Goal: Task Accomplishment & Management: Manage account settings

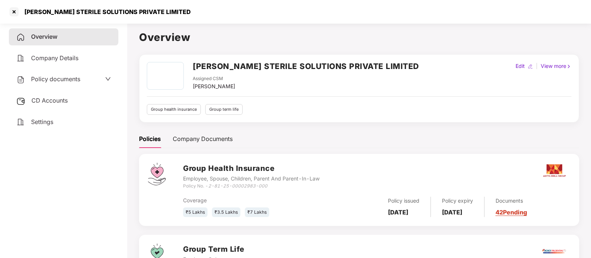
scroll to position [66, 0]
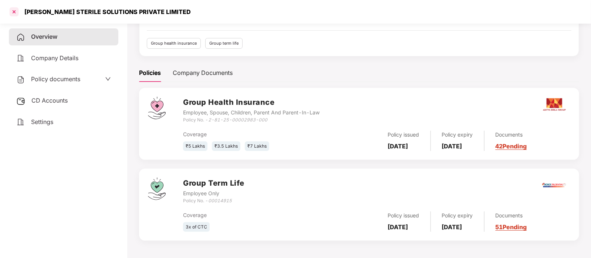
click at [14, 12] on div at bounding box center [14, 12] width 12 height 12
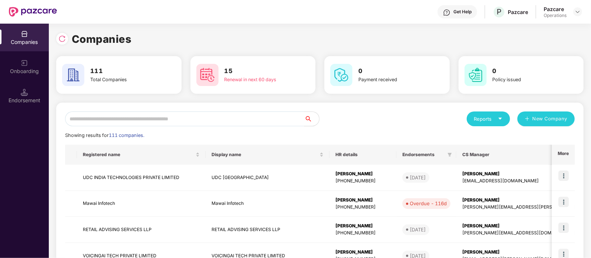
scroll to position [0, 0]
click at [190, 123] on input "text" at bounding box center [184, 119] width 239 height 15
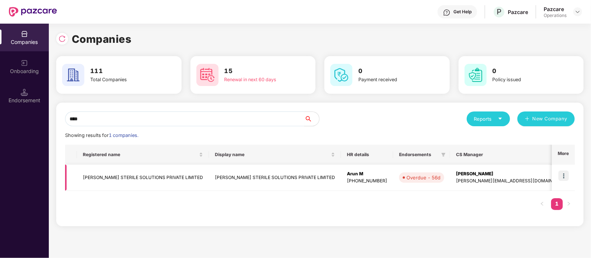
type input "****"
click at [564, 176] on img at bounding box center [563, 176] width 10 height 10
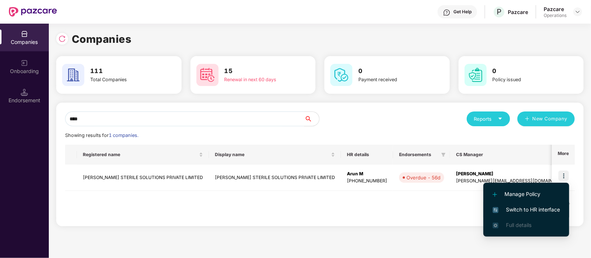
click at [519, 207] on span "Switch to HR interface" at bounding box center [525, 210] width 67 height 8
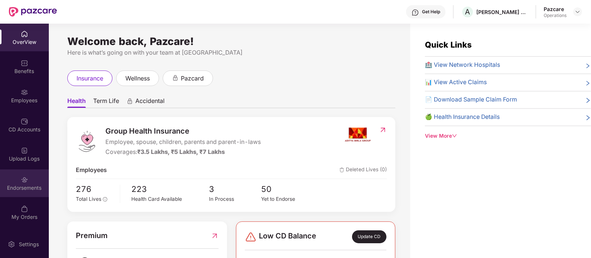
click at [21, 182] on img at bounding box center [24, 179] width 7 height 7
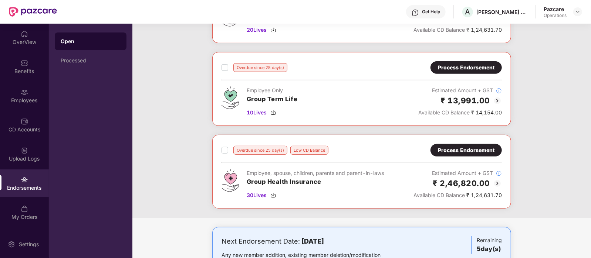
scroll to position [210, 0]
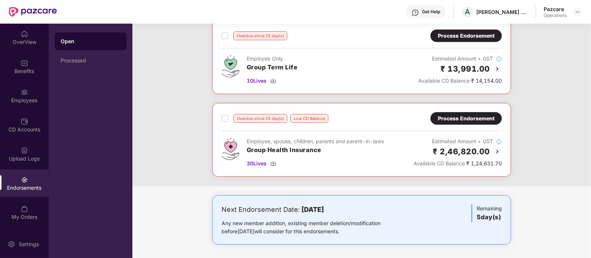
click at [450, 120] on div "Process Endorsement" at bounding box center [466, 119] width 57 height 8
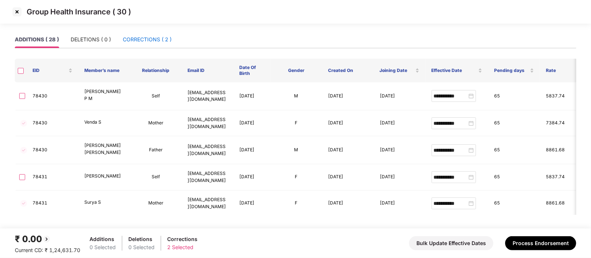
click at [141, 40] on div "CORRECTIONS ( 2 )" at bounding box center [147, 39] width 49 height 8
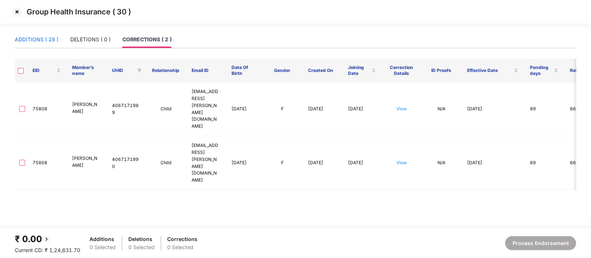
click at [43, 42] on div "ADDITIONS ( 28 )" at bounding box center [37, 39] width 44 height 8
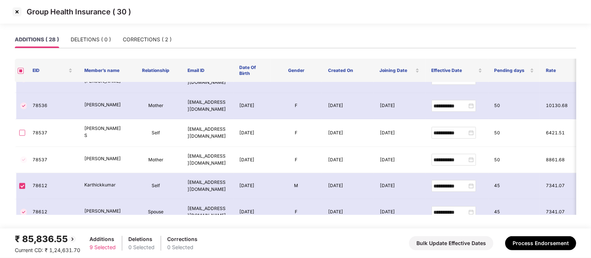
scroll to position [650, 0]
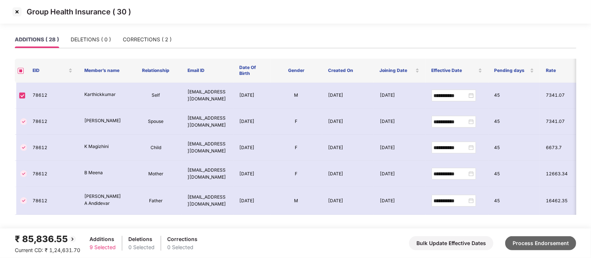
click at [536, 241] on button "Process Endorsement" at bounding box center [540, 244] width 71 height 14
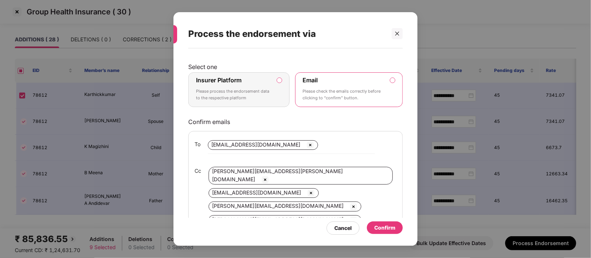
click at [253, 96] on p "Please process the endorsement data to the respective platform" at bounding box center [233, 94] width 75 height 13
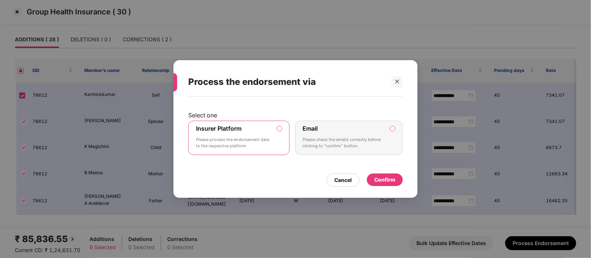
click at [383, 179] on div "Confirm" at bounding box center [384, 180] width 21 height 8
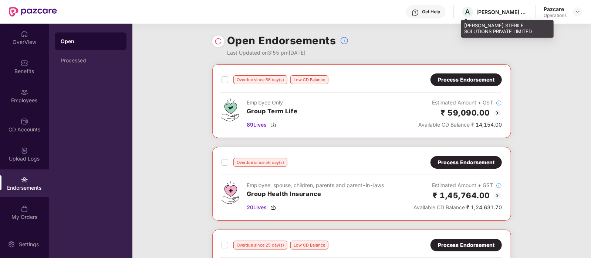
click at [507, 12] on div "ANSELL STERILE SOLUTIONS PRIVATE LIMITED" at bounding box center [502, 12] width 52 height 7
drag, startPoint x: 508, startPoint y: 12, endPoint x: 553, endPoint y: 97, distance: 96.4
click at [553, 97] on div "Overdue since 56 day(s) Low CD Balance Process Endorsement Employee Only Group …" at bounding box center [361, 230] width 458 height 332
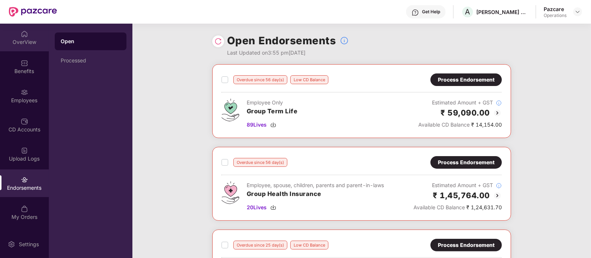
click at [24, 34] on img at bounding box center [24, 33] width 7 height 7
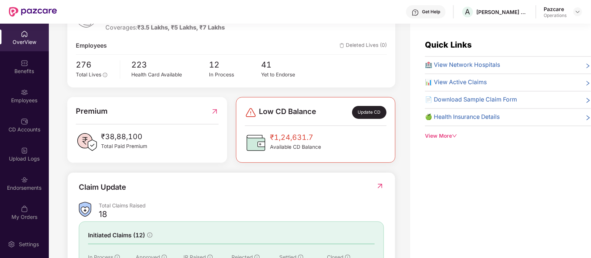
scroll to position [197, 0]
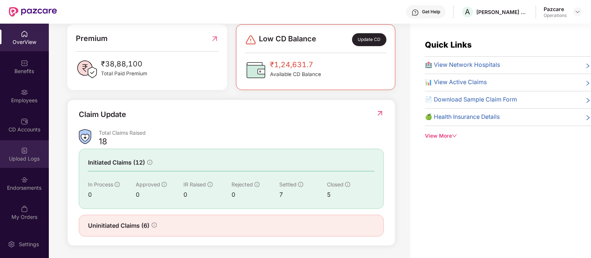
click at [25, 157] on div "Upload Logs" at bounding box center [24, 158] width 49 height 7
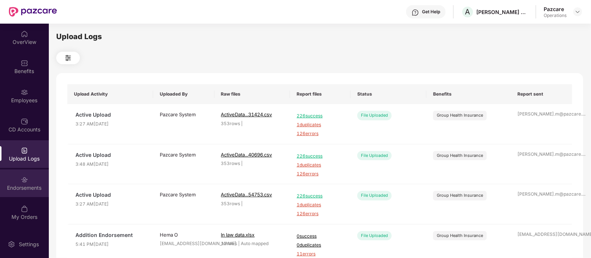
click at [32, 187] on div "Endorsements" at bounding box center [24, 187] width 49 height 7
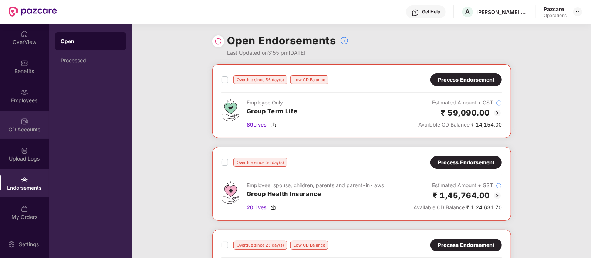
click at [21, 120] on img at bounding box center [24, 121] width 7 height 7
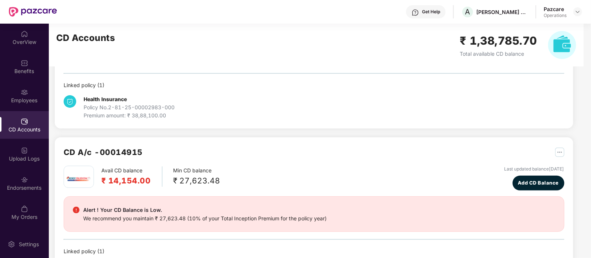
scroll to position [0, 0]
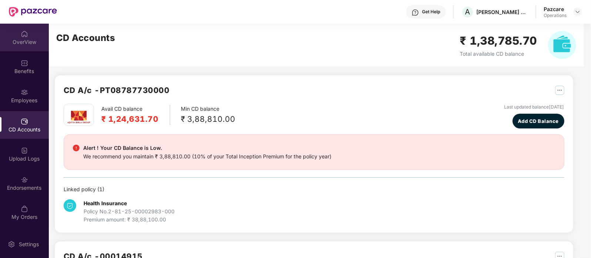
click at [18, 49] on div "OverView" at bounding box center [24, 38] width 49 height 28
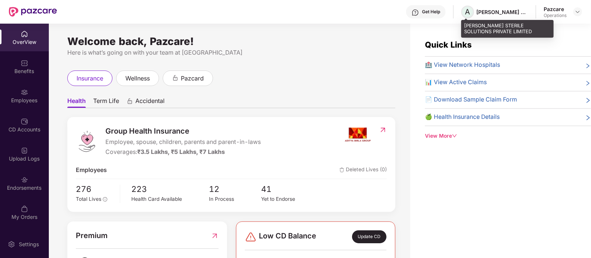
click at [470, 10] on span "A" at bounding box center [467, 11] width 5 height 9
copy span "A"
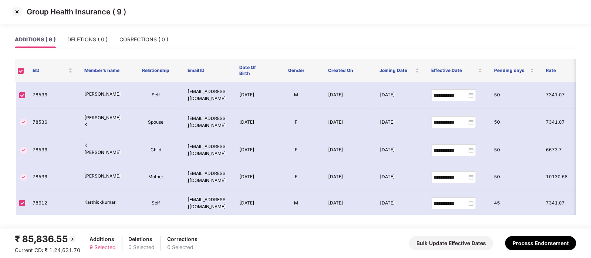
click at [18, 10] on img at bounding box center [17, 12] width 12 height 12
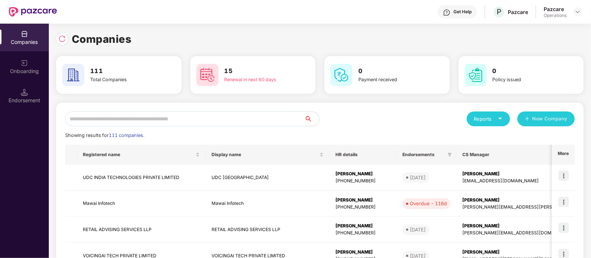
click at [116, 119] on input "text" at bounding box center [184, 119] width 239 height 15
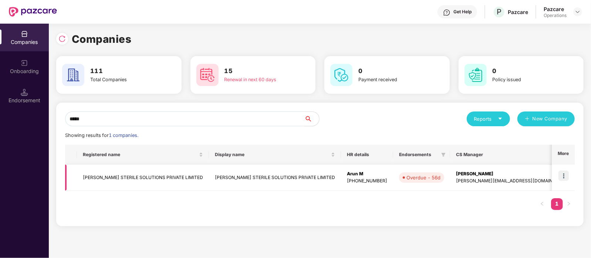
type input "*****"
drag, startPoint x: 185, startPoint y: 178, endPoint x: 82, endPoint y: 175, distance: 102.5
click at [82, 175] on td "ANSELL STERILE SOLUTIONS PRIVATE LIMITED" at bounding box center [143, 178] width 132 height 26
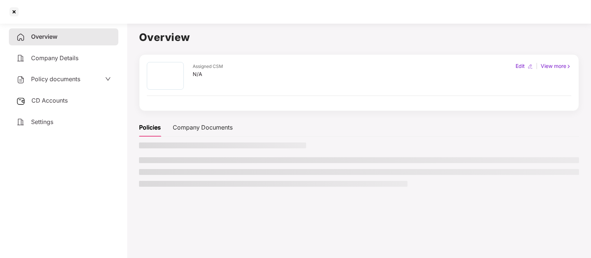
copy td "ANSELL STERILE SOLUTIONS PRIVATE LIMITED"
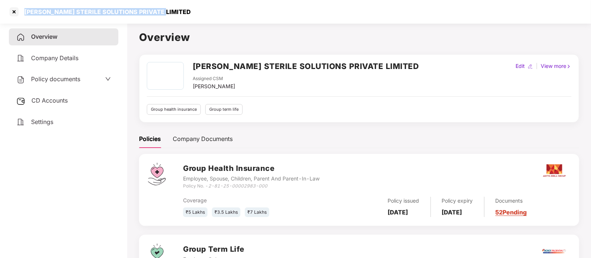
drag, startPoint x: 25, startPoint y: 11, endPoint x: 161, endPoint y: 8, distance: 136.1
click at [161, 8] on div "ANSELL STERILE SOLUTIONS PRIVATE LIMITED" at bounding box center [295, 12] width 591 height 24
copy div "ANSELL STERILE SOLUTIONS PRIVATE LIMITED"
click at [17, 9] on div at bounding box center [14, 12] width 12 height 12
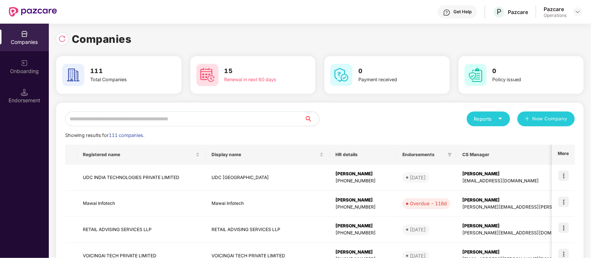
click at [146, 114] on input "text" at bounding box center [184, 119] width 239 height 15
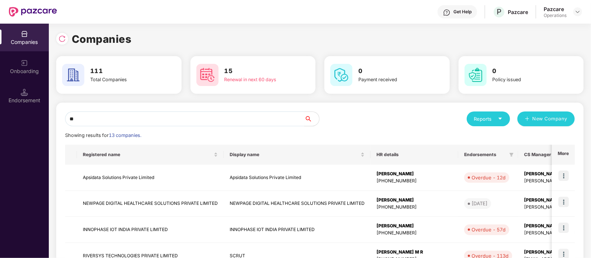
type input "*"
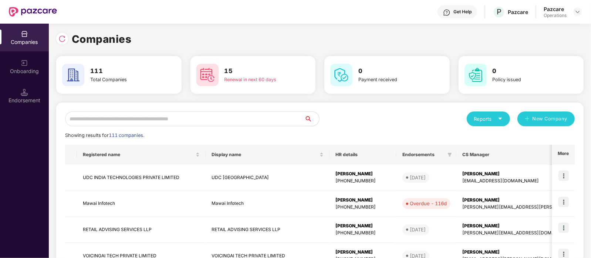
paste input "**********"
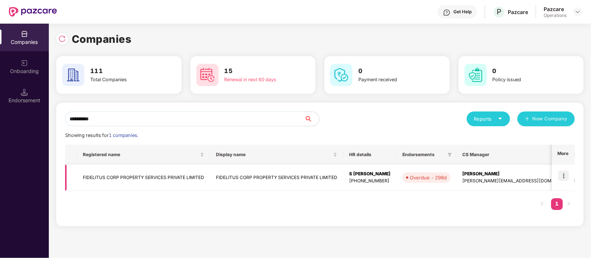
type input "*********"
click at [177, 174] on td "FIDELITUS CORP PROPERTY SERVICES PRIVATE LIMITED" at bounding box center [143, 178] width 133 height 26
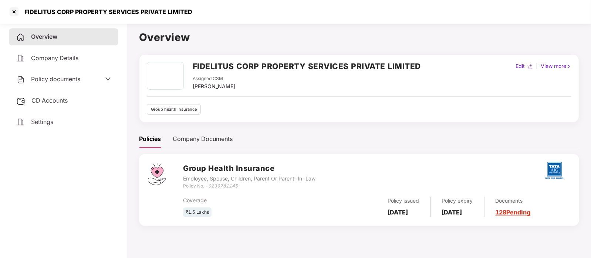
click at [68, 83] on div "Policy documents" at bounding box center [48, 80] width 64 height 10
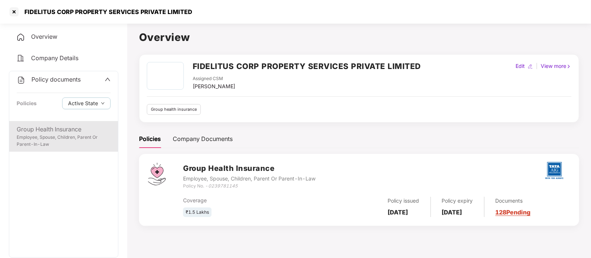
click at [75, 137] on div "Employee, Spouse, Children, Parent Or Parent-In-Law" at bounding box center [64, 141] width 94 height 14
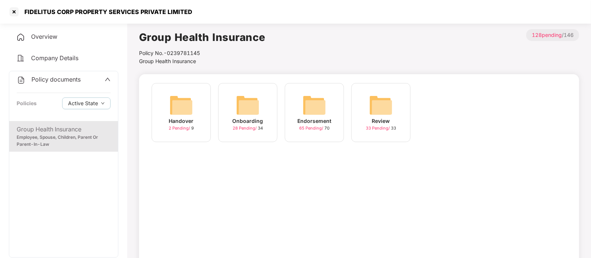
click at [314, 109] on img at bounding box center [314, 106] width 24 height 24
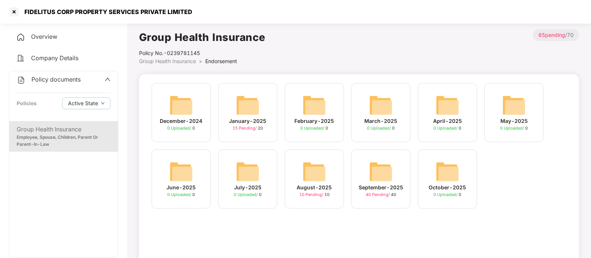
click at [380, 180] on img at bounding box center [381, 172] width 24 height 24
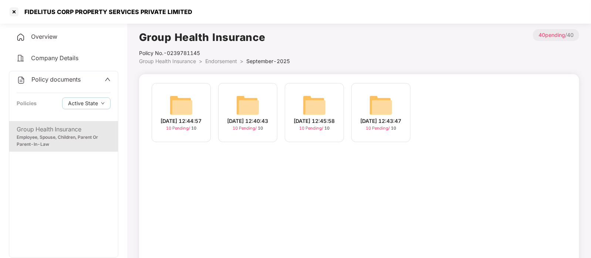
click at [376, 109] on img at bounding box center [381, 106] width 24 height 24
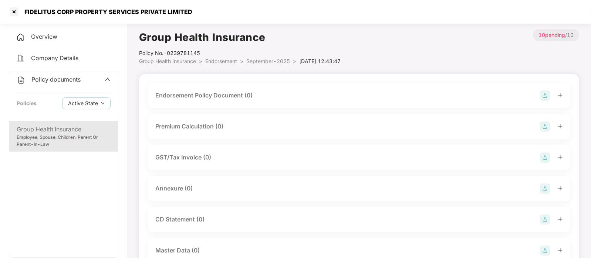
click at [341, 96] on div "Endorsement Policy Document (0)" at bounding box center [358, 96] width 407 height 10
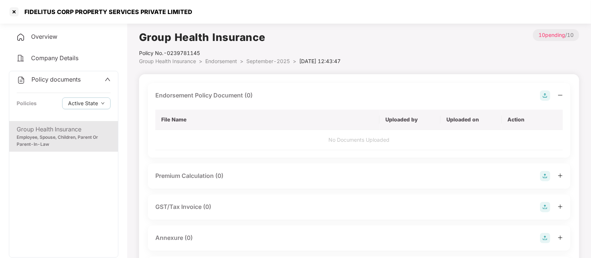
click at [542, 95] on img at bounding box center [545, 96] width 10 height 10
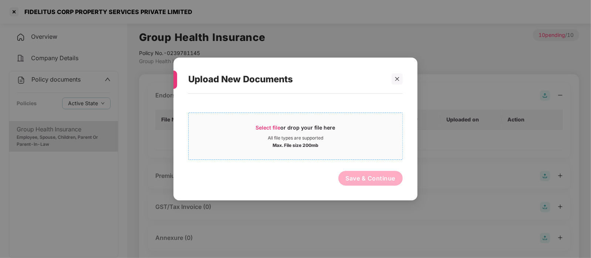
click at [358, 142] on div "Max. File size 200mb" at bounding box center [296, 144] width 214 height 7
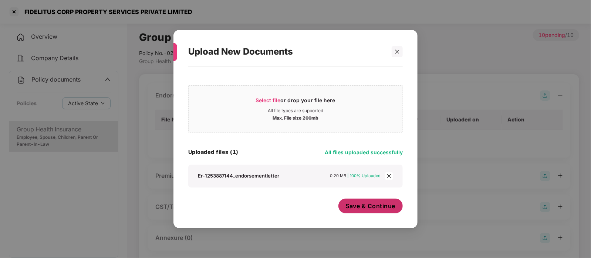
click at [377, 208] on span "Save & Continue" at bounding box center [371, 206] width 50 height 8
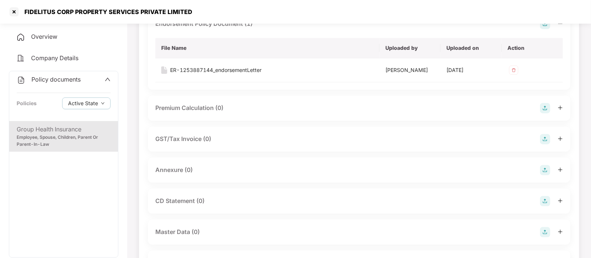
scroll to position [82, 0]
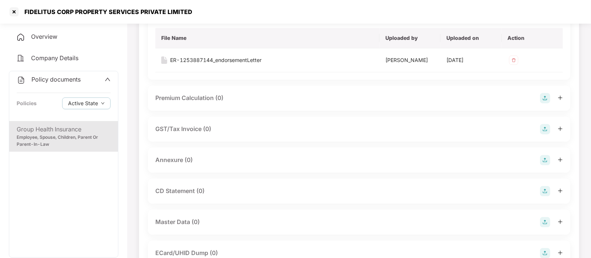
click at [542, 163] on img at bounding box center [545, 160] width 10 height 10
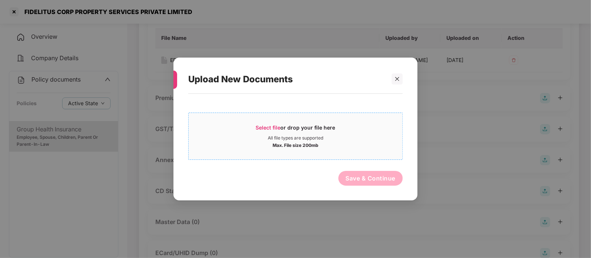
click at [349, 151] on span "Select file or drop your file here All file types are supported Max. File size …" at bounding box center [296, 136] width 214 height 35
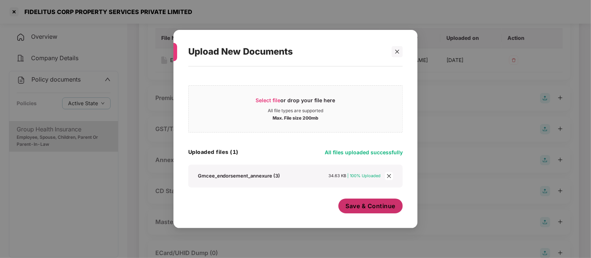
click at [351, 206] on span "Save & Continue" at bounding box center [371, 206] width 50 height 8
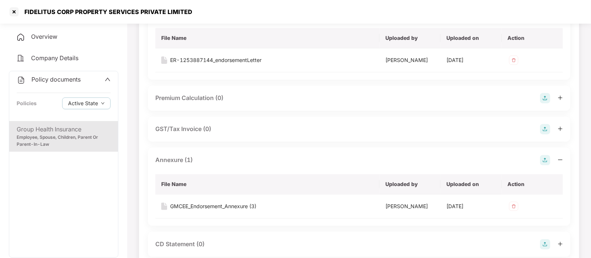
click at [548, 161] on img at bounding box center [545, 160] width 10 height 10
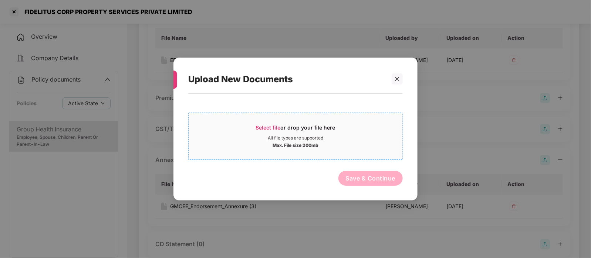
click at [399, 147] on div "Max. File size 200mb" at bounding box center [296, 144] width 214 height 7
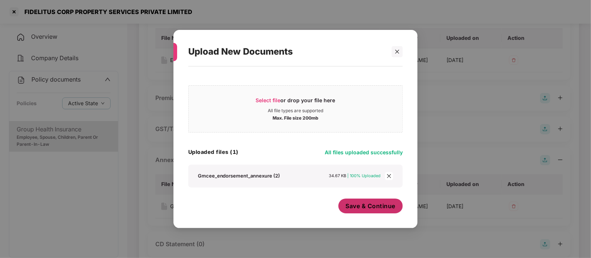
click at [359, 209] on span "Save & Continue" at bounding box center [371, 206] width 50 height 8
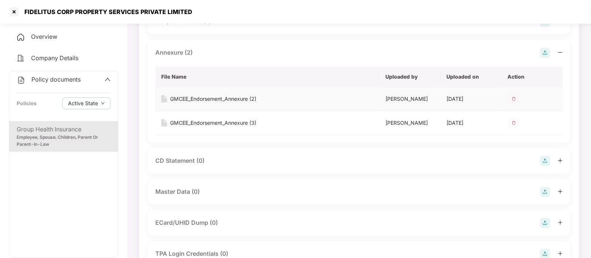
scroll to position [192, 0]
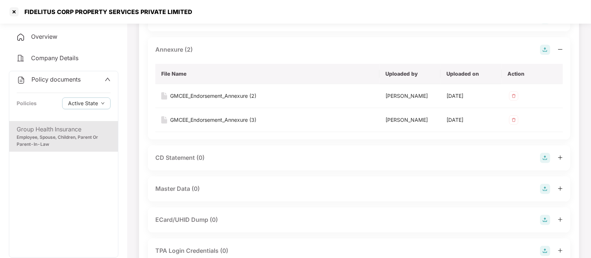
click at [545, 190] on img at bounding box center [545, 189] width 10 height 10
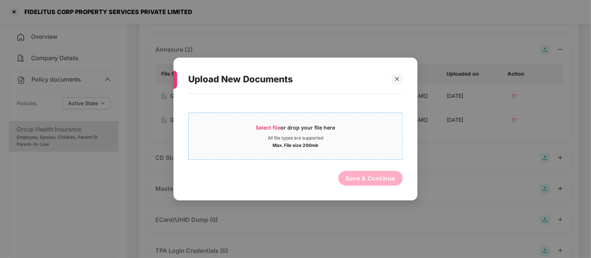
click at [305, 140] on div "All file types are supported" at bounding box center [295, 138] width 55 height 6
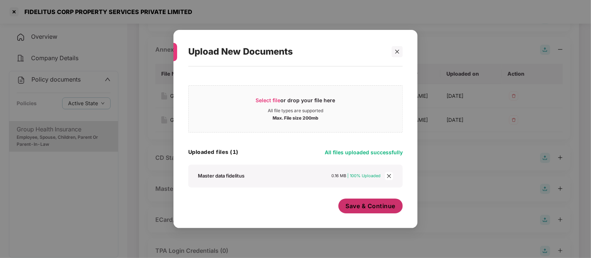
click at [375, 208] on span "Save & Continue" at bounding box center [371, 206] width 50 height 8
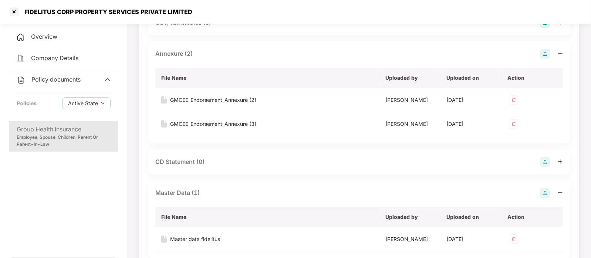
scroll to position [186, 0]
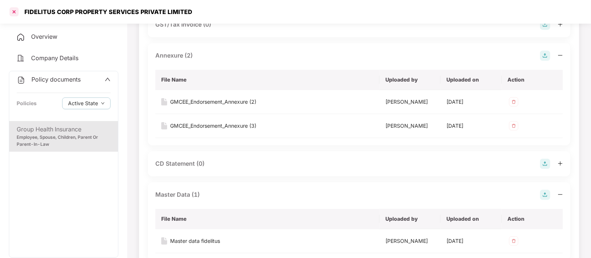
click at [9, 11] on div at bounding box center [14, 12] width 12 height 12
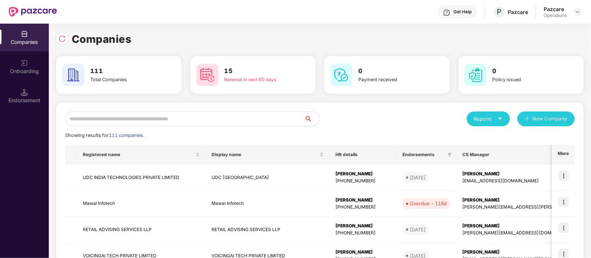
click at [132, 115] on input "text" at bounding box center [184, 119] width 239 height 15
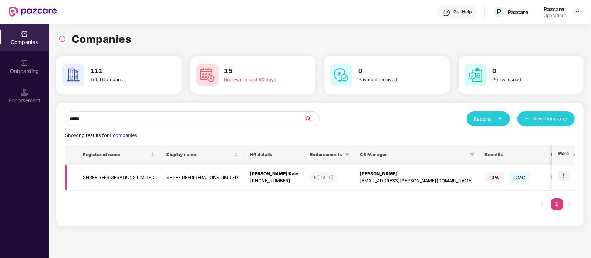
type input "*****"
click at [155, 179] on td "SHREE REFRIGERATIONS LIMITED" at bounding box center [119, 178] width 84 height 26
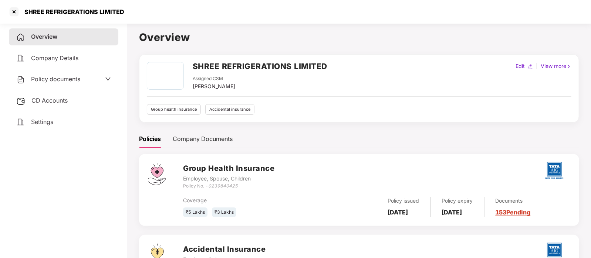
click at [55, 79] on span "Policy documents" at bounding box center [55, 78] width 49 height 7
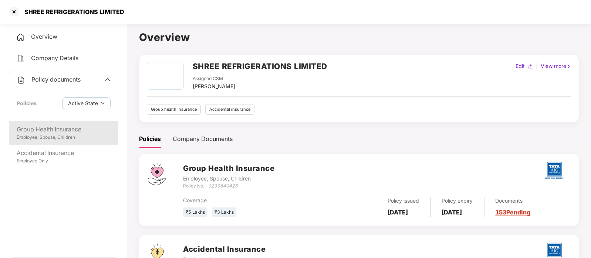
click at [78, 134] on div "Group Health Insurance" at bounding box center [64, 129] width 94 height 9
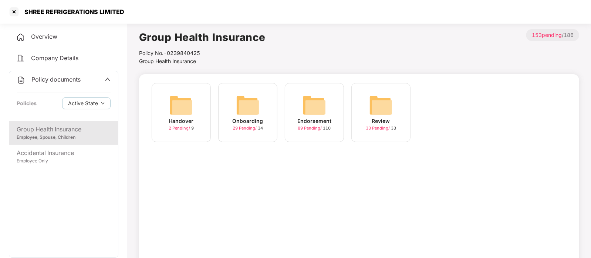
click at [318, 119] on div "Endorsement" at bounding box center [314, 121] width 34 height 8
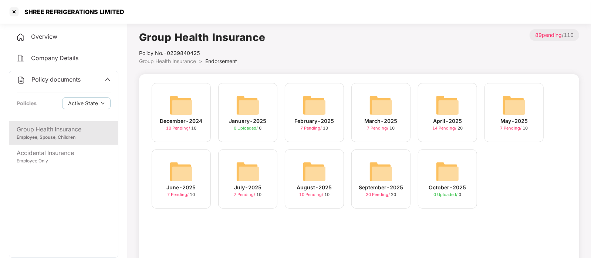
click at [381, 173] on img at bounding box center [381, 172] width 24 height 24
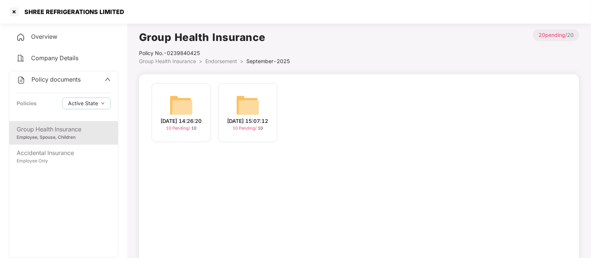
click at [238, 106] on img at bounding box center [248, 106] width 24 height 24
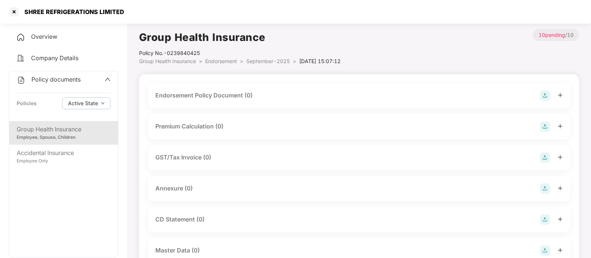
click at [228, 98] on div "Endorsement Policy Document (0)" at bounding box center [203, 95] width 97 height 9
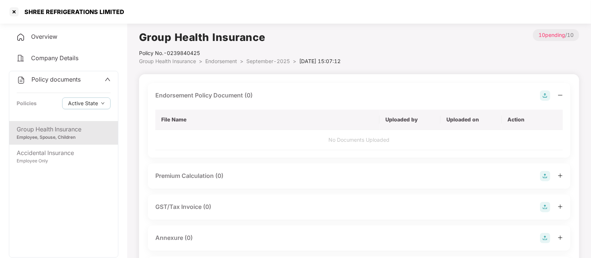
click at [548, 91] on img at bounding box center [545, 96] width 10 height 10
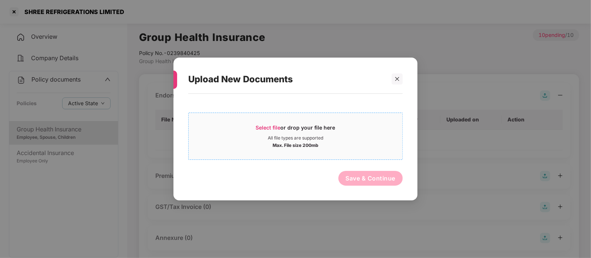
click at [288, 145] on div "Max. File size 200mb" at bounding box center [295, 144] width 46 height 7
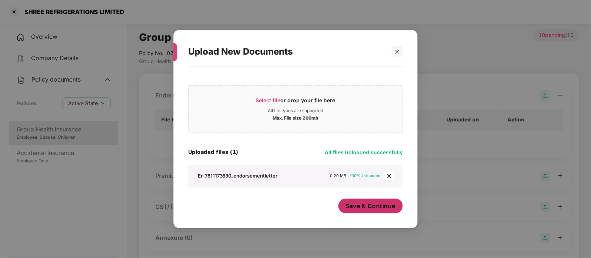
click at [352, 206] on span "Save & Continue" at bounding box center [371, 206] width 50 height 8
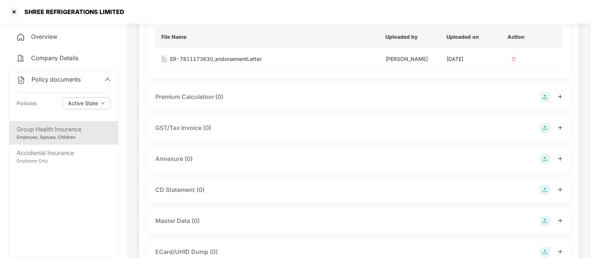
scroll to position [84, 0]
click at [245, 158] on div "Annexure (0)" at bounding box center [358, 158] width 407 height 10
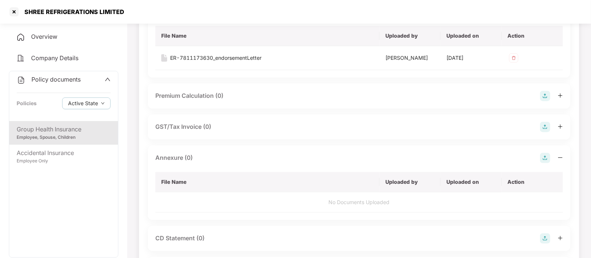
click at [545, 156] on img at bounding box center [545, 158] width 10 height 10
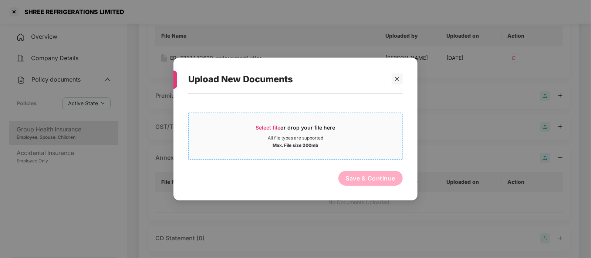
click at [311, 146] on div "Max. File size 200mb" at bounding box center [295, 144] width 46 height 7
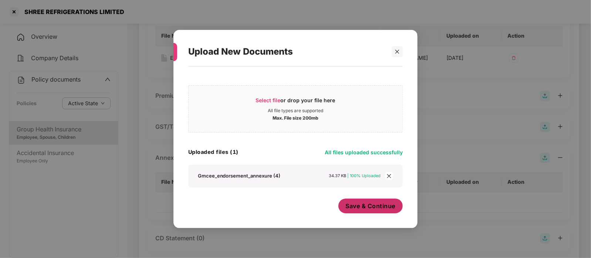
click at [364, 207] on span "Save & Continue" at bounding box center [371, 206] width 50 height 8
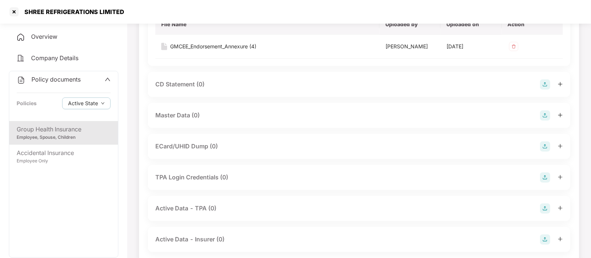
scroll to position [242, 0]
click at [224, 120] on div "Master Data (0)" at bounding box center [358, 115] width 407 height 10
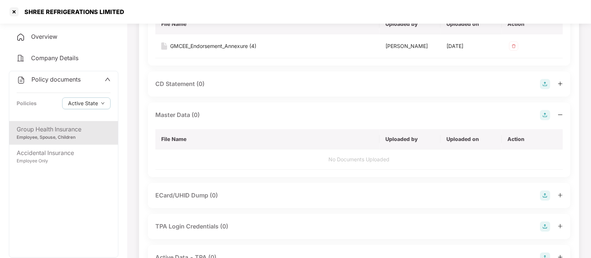
click at [543, 112] on img at bounding box center [545, 115] width 10 height 10
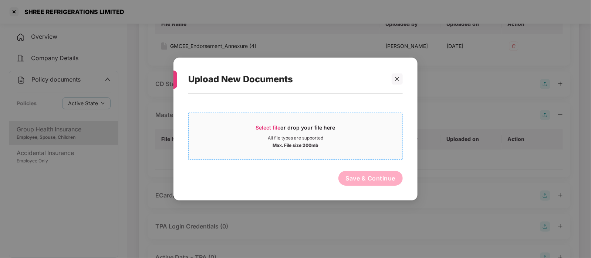
click at [314, 133] on div "Select file or drop your file here" at bounding box center [295, 129] width 79 height 11
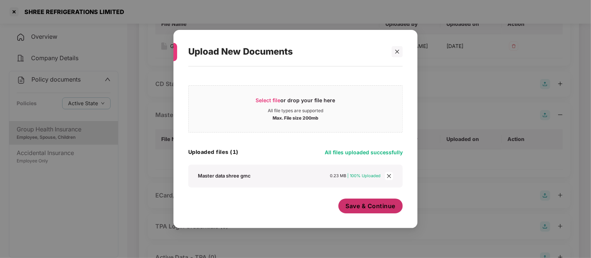
click at [372, 208] on span "Save & Continue" at bounding box center [371, 206] width 50 height 8
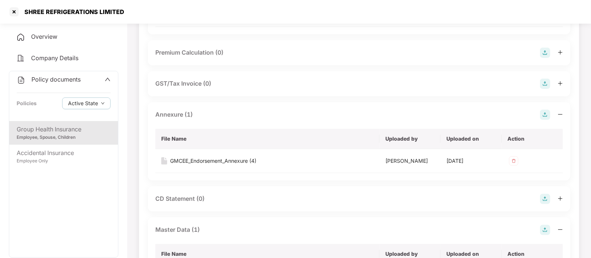
scroll to position [123, 0]
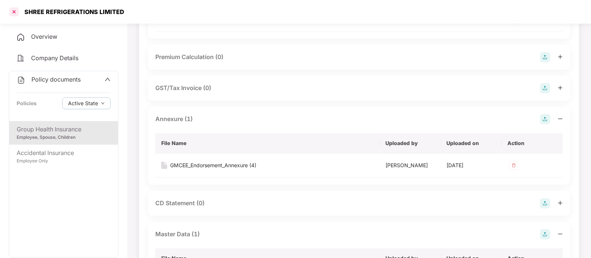
click at [15, 17] on div at bounding box center [14, 12] width 12 height 12
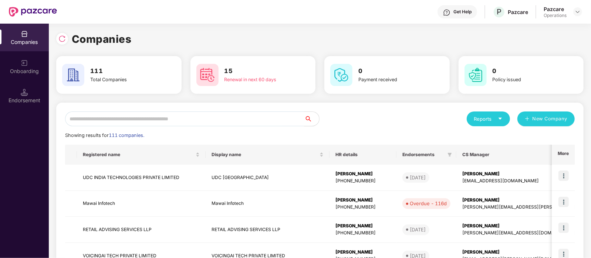
scroll to position [0, 0]
click at [166, 117] on input "text" at bounding box center [184, 119] width 239 height 15
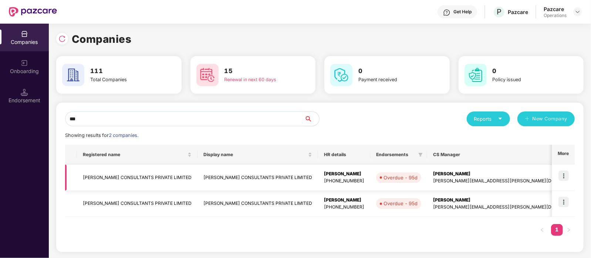
type input "***"
click at [147, 178] on td "FAKHOURY CONSULTANTS PRIVATE LIMITED" at bounding box center [137, 178] width 121 height 26
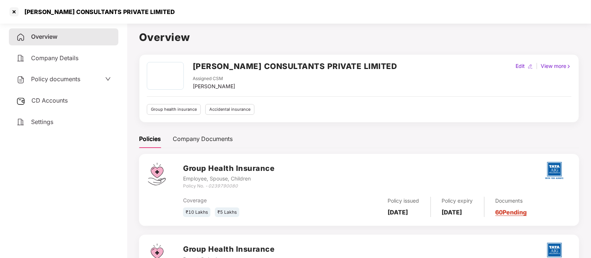
click at [68, 100] on div "CD Accounts" at bounding box center [63, 100] width 109 height 17
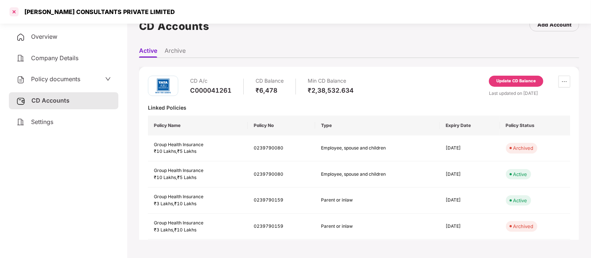
click at [11, 12] on div at bounding box center [14, 12] width 12 height 12
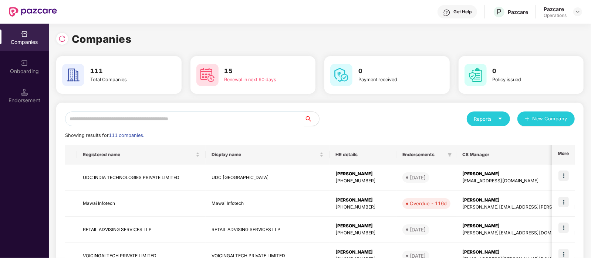
click at [108, 115] on input "text" at bounding box center [184, 119] width 239 height 15
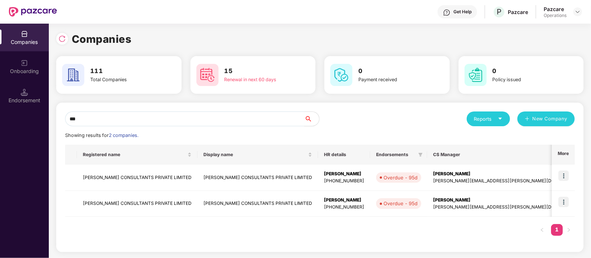
type input "***"
click at [563, 172] on img at bounding box center [563, 176] width 10 height 10
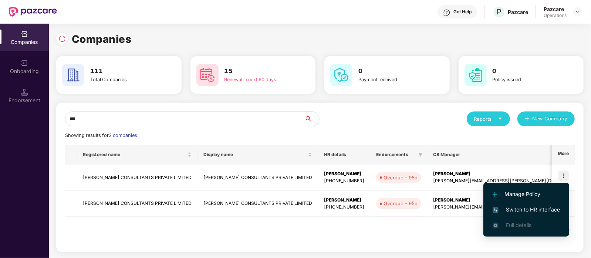
click at [513, 213] on span "Switch to HR interface" at bounding box center [525, 210] width 67 height 8
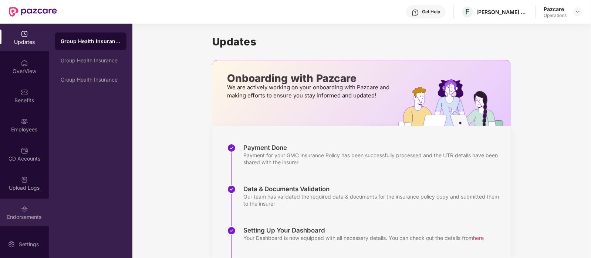
click at [22, 206] on img at bounding box center [24, 209] width 7 height 7
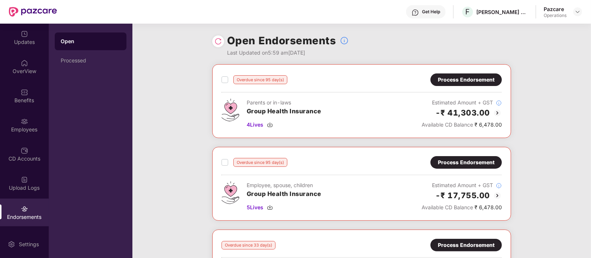
click at [442, 84] on div "Process Endorsement" at bounding box center [465, 80] width 71 height 13
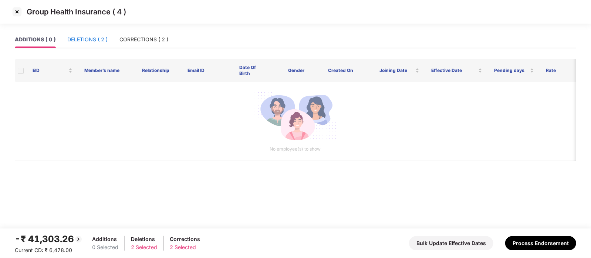
click at [103, 37] on div "DELETIONS ( 2 )" at bounding box center [87, 39] width 40 height 8
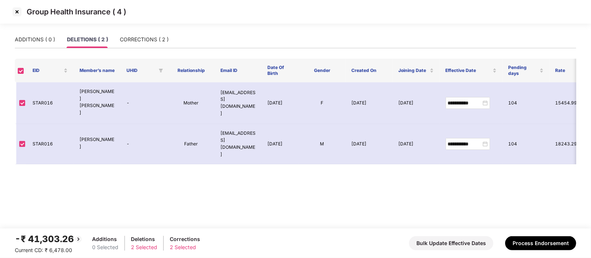
click at [14, 13] on img at bounding box center [17, 12] width 12 height 12
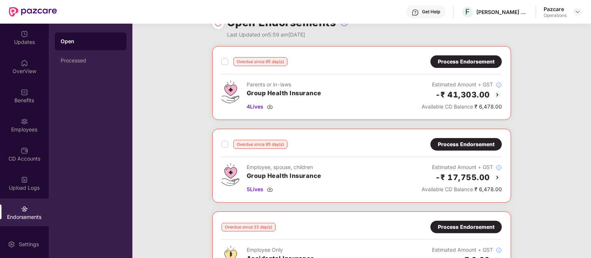
scroll to position [19, 0]
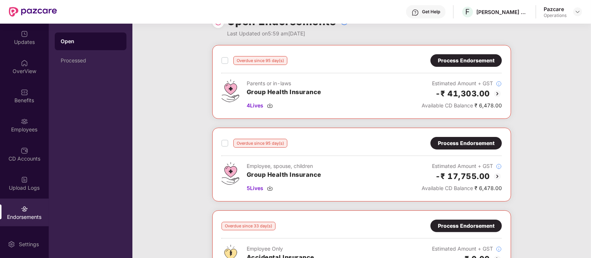
click at [442, 140] on div "Process Endorsement" at bounding box center [466, 143] width 57 height 8
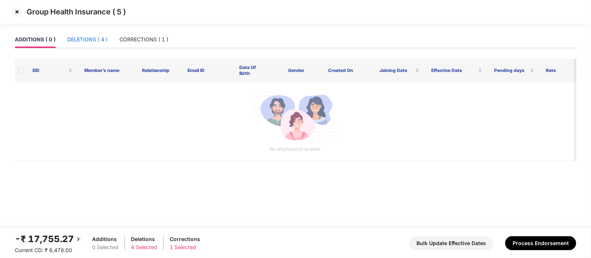
click at [94, 37] on div "DELETIONS ( 4 )" at bounding box center [87, 39] width 40 height 8
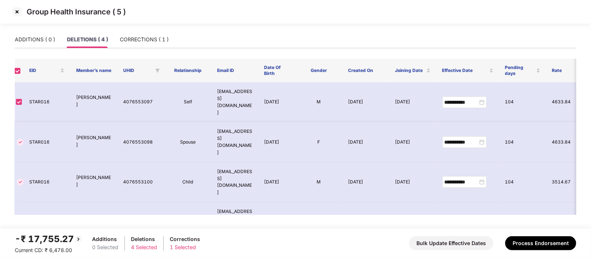
scroll to position [0, 0]
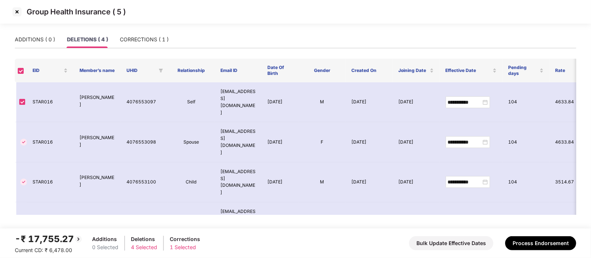
click at [18, 11] on img at bounding box center [17, 12] width 12 height 12
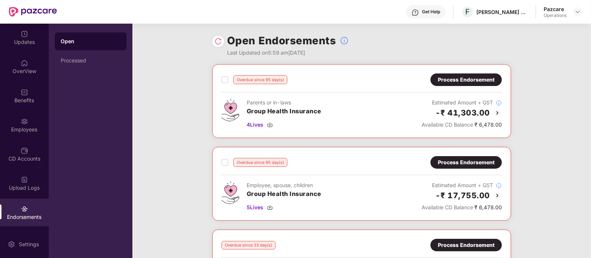
click at [217, 40] on img at bounding box center [217, 41] width 7 height 7
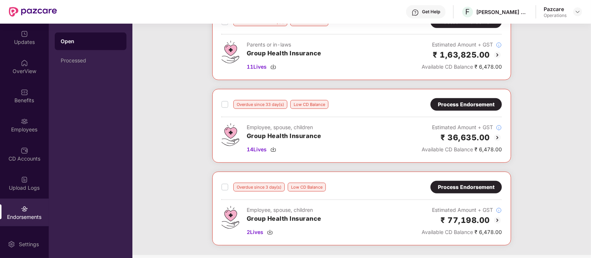
scroll to position [307, 0]
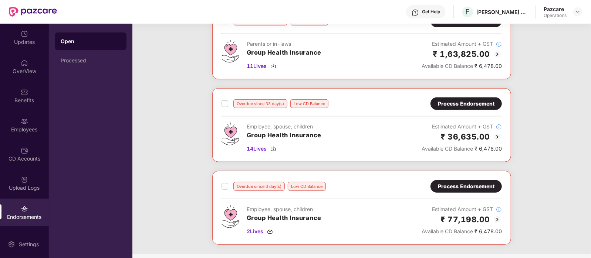
click at [454, 103] on div "Process Endorsement" at bounding box center [466, 104] width 57 height 8
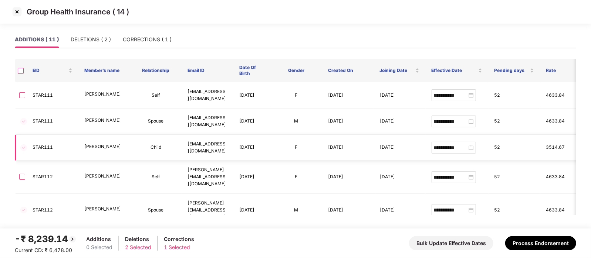
scroll to position [141, 0]
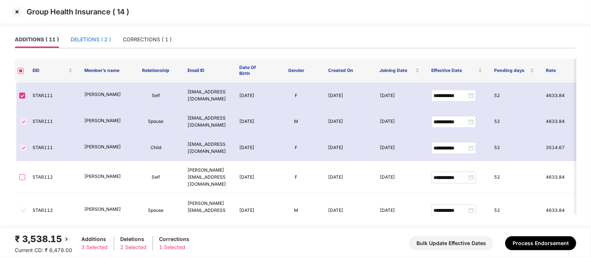
click at [99, 39] on div "DELETIONS ( 2 )" at bounding box center [91, 39] width 40 height 8
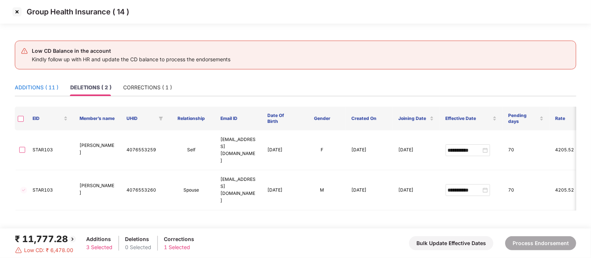
click at [36, 89] on div "ADDITIONS ( 11 )" at bounding box center [37, 88] width 44 height 8
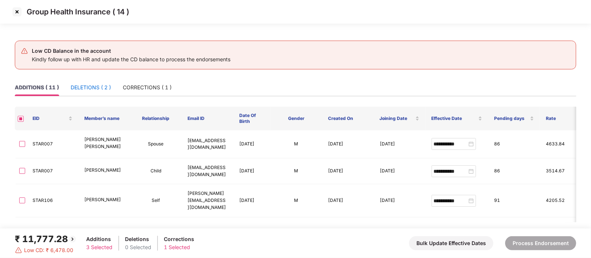
click at [91, 89] on div "DELETIONS ( 2 )" at bounding box center [91, 88] width 40 height 8
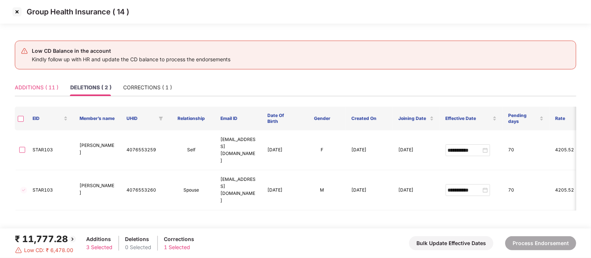
click at [41, 82] on div "ADDITIONS ( 11 )" at bounding box center [37, 87] width 44 height 17
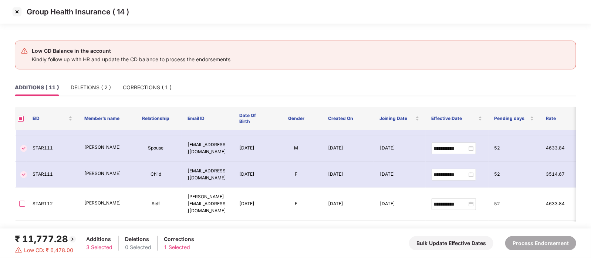
scroll to position [163, 0]
click at [89, 91] on div "DELETIONS ( 2 )" at bounding box center [91, 87] width 40 height 17
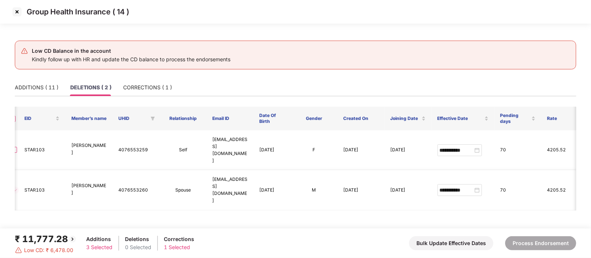
scroll to position [0, 0]
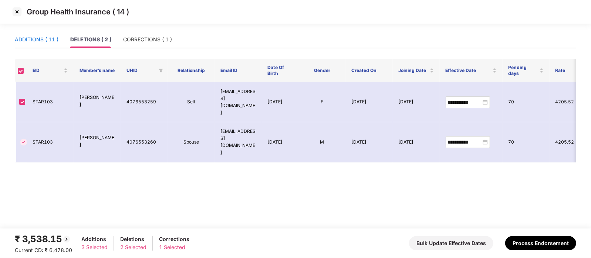
click at [51, 41] on div "ADDITIONS ( 11 )" at bounding box center [37, 39] width 44 height 8
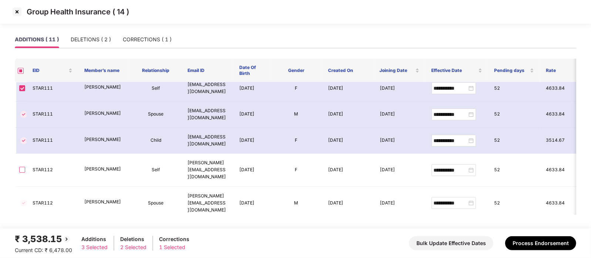
scroll to position [149, 0]
click at [80, 46] on div "DELETIONS ( 2 )" at bounding box center [91, 39] width 40 height 17
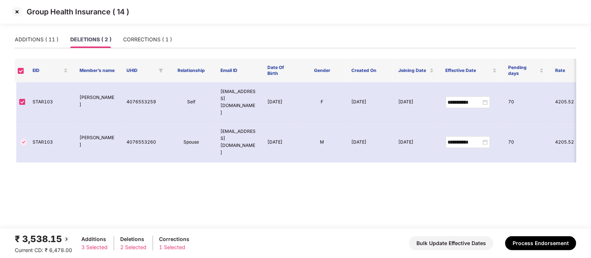
scroll to position [0, 0]
drag, startPoint x: 59, startPoint y: 98, endPoint x: 30, endPoint y: 95, distance: 29.8
click at [30, 95] on td "STAR103" at bounding box center [50, 102] width 47 height 40
copy td "STAR103"
click at [46, 39] on div "ADDITIONS ( 11 )" at bounding box center [37, 39] width 44 height 8
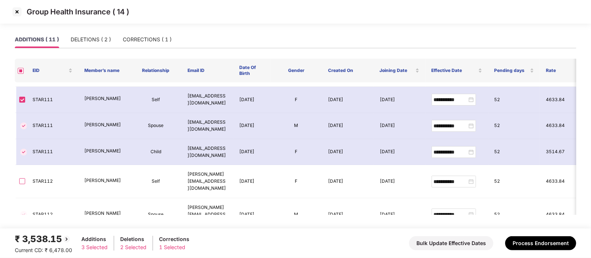
scroll to position [143, 0]
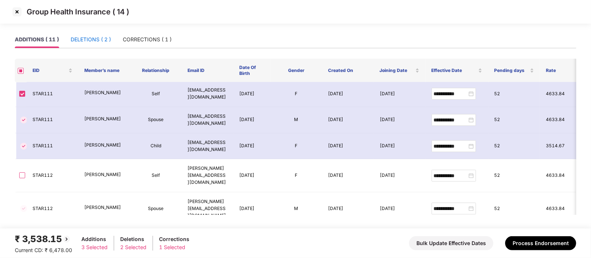
click at [105, 39] on div "DELETIONS ( 2 )" at bounding box center [91, 39] width 40 height 8
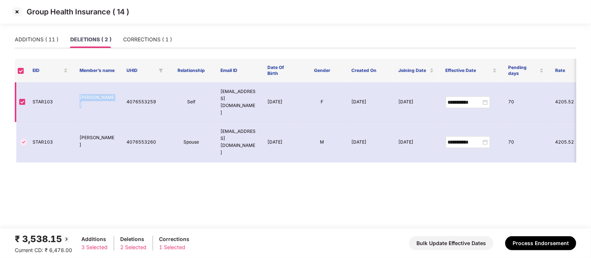
drag, startPoint x: 112, startPoint y: 95, endPoint x: 78, endPoint y: 94, distance: 34.0
click at [78, 94] on td "Tanvi Gadkari" at bounding box center [97, 102] width 47 height 40
copy p "Tanvi Gadkari"
click at [19, 13] on img at bounding box center [17, 12] width 12 height 12
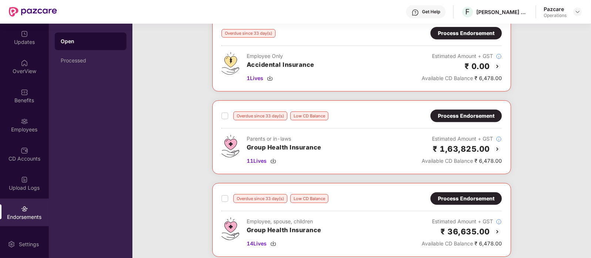
scroll to position [293, 0]
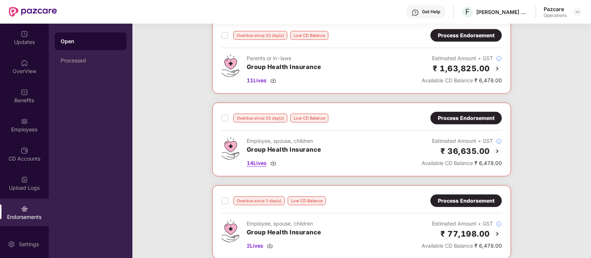
click at [258, 161] on span "14 Lives" at bounding box center [257, 163] width 20 height 8
click at [446, 114] on div "Process Endorsement" at bounding box center [466, 118] width 57 height 8
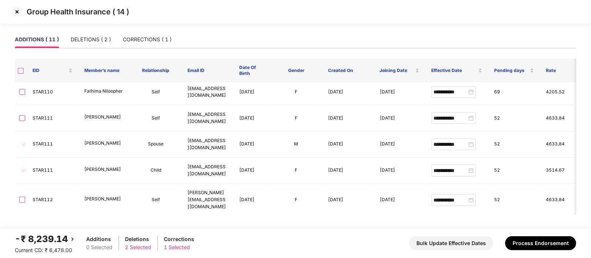
scroll to position [119, 0]
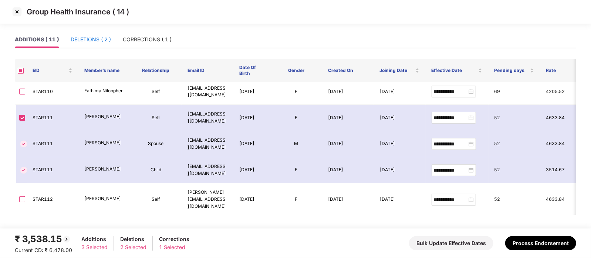
click at [99, 43] on div "DELETIONS ( 2 )" at bounding box center [91, 39] width 40 height 8
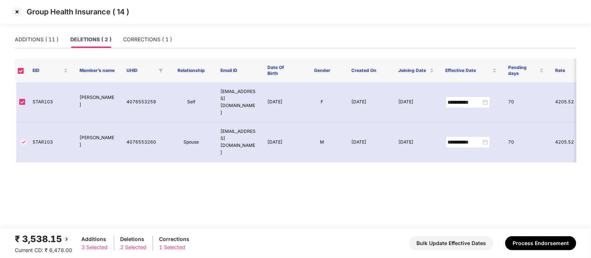
scroll to position [0, 0]
click at [132, 40] on div "CORRECTIONS ( 1 )" at bounding box center [147, 39] width 49 height 8
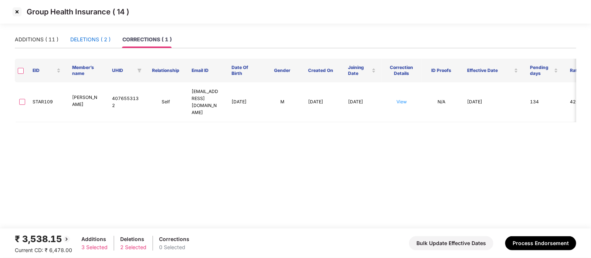
click at [81, 40] on div "DELETIONS ( 2 )" at bounding box center [90, 39] width 40 height 8
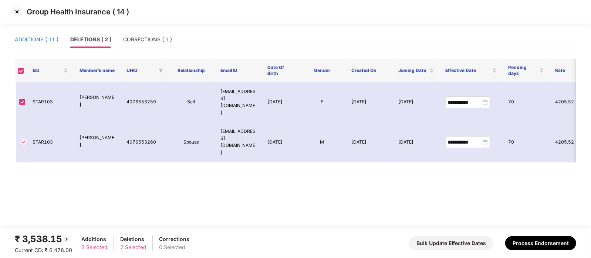
click at [52, 36] on div "ADDITIONS ( 11 )" at bounding box center [37, 39] width 44 height 8
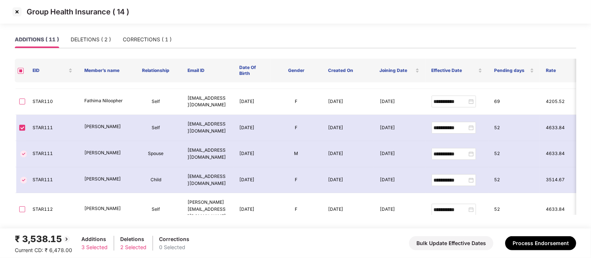
scroll to position [105, 0]
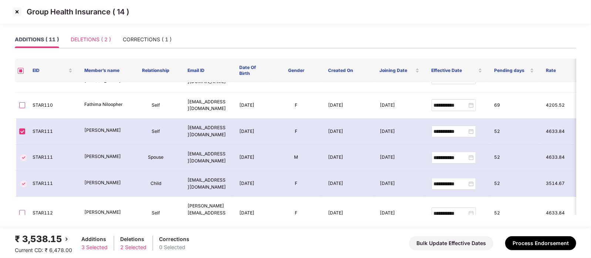
click at [98, 35] on div "DELETIONS ( 2 )" at bounding box center [91, 39] width 40 height 17
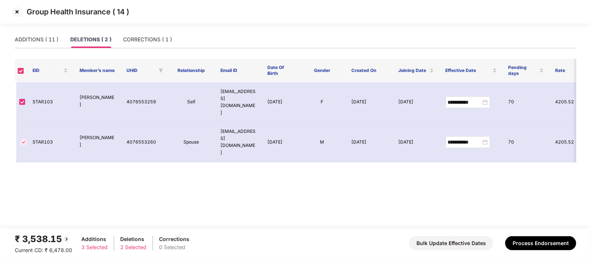
scroll to position [0, 0]
click at [45, 41] on div "ADDITIONS ( 11 )" at bounding box center [37, 39] width 44 height 8
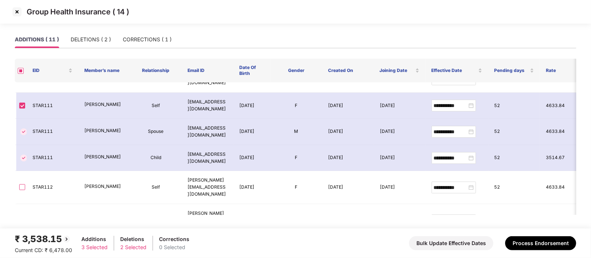
scroll to position [130, 0]
click at [547, 245] on button "Process Endorsement" at bounding box center [540, 244] width 71 height 14
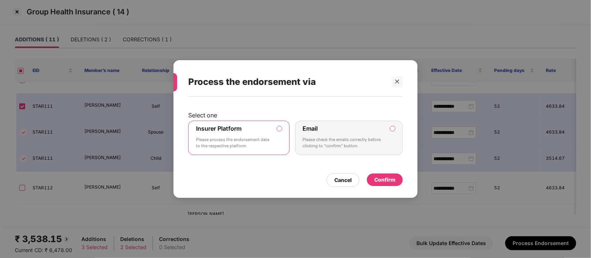
click at [392, 179] on div "Confirm" at bounding box center [384, 180] width 21 height 8
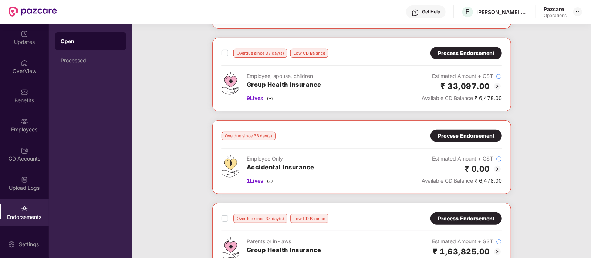
scroll to position [0, 0]
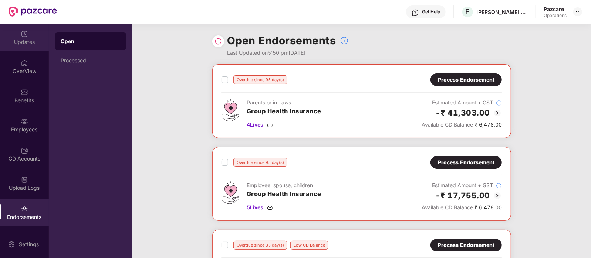
click at [13, 40] on div "Updates" at bounding box center [24, 41] width 49 height 7
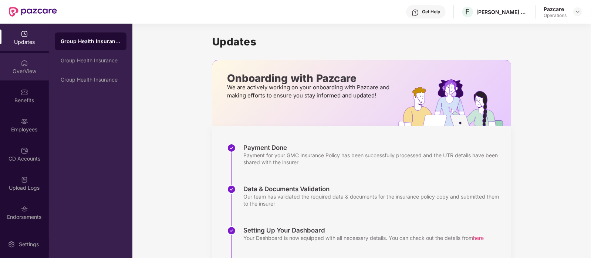
click at [28, 69] on div "OverView" at bounding box center [24, 71] width 49 height 7
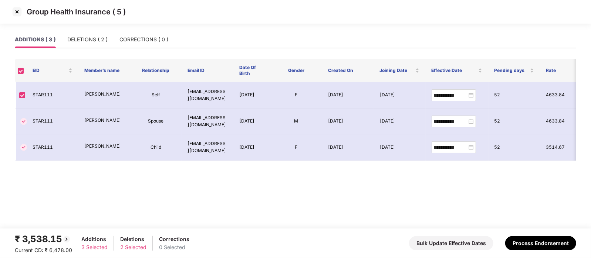
click at [23, 14] on div "Group Health Insurance ( 5 )" at bounding box center [295, 12] width 569 height 12
click at [17, 12] on img at bounding box center [17, 12] width 12 height 12
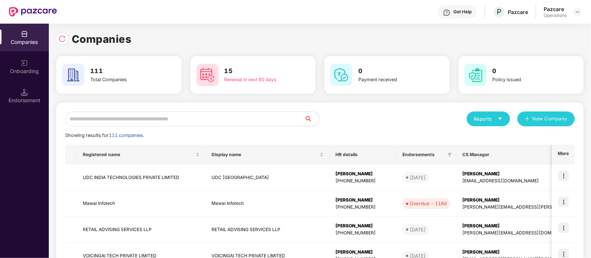
click at [115, 120] on input "text" at bounding box center [184, 119] width 239 height 15
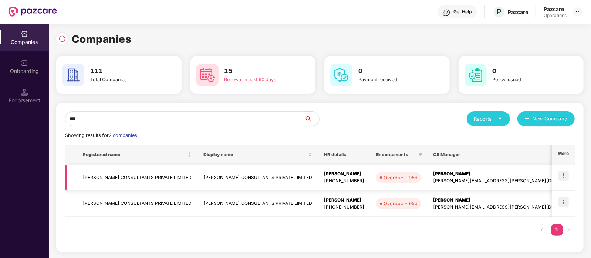
type input "***"
drag, startPoint x: 128, startPoint y: 179, endPoint x: 81, endPoint y: 182, distance: 47.0
click at [81, 182] on td "FAKHOURY CONSULTANTS PRIVATE LIMITED" at bounding box center [137, 178] width 121 height 26
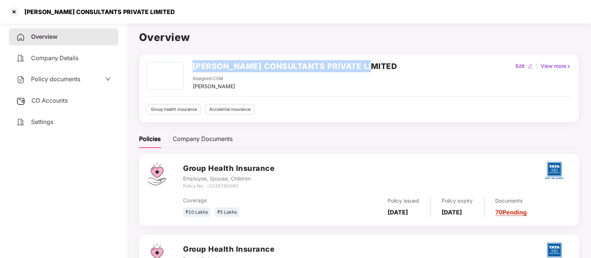
drag, startPoint x: 381, startPoint y: 60, endPoint x: 193, endPoint y: 54, distance: 187.6
click at [193, 54] on div "Overview FAKHOURY CONSULTANTS PRIVATE LIMITED Assigned CSM Preetam Thapa Edit |…" at bounding box center [359, 213] width 440 height 368
copy h2 "FAKHOURY CONSULTANTS PRIVATE LIMITED"
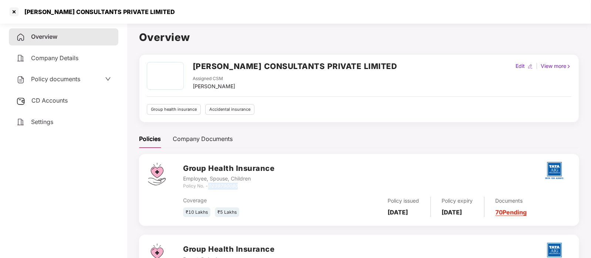
drag, startPoint x: 241, startPoint y: 184, endPoint x: 209, endPoint y: 184, distance: 32.5
click at [209, 184] on div "Policy No. - 0239790080" at bounding box center [228, 186] width 91 height 7
copy icon "0239790080"
click at [16, 11] on div at bounding box center [14, 12] width 12 height 12
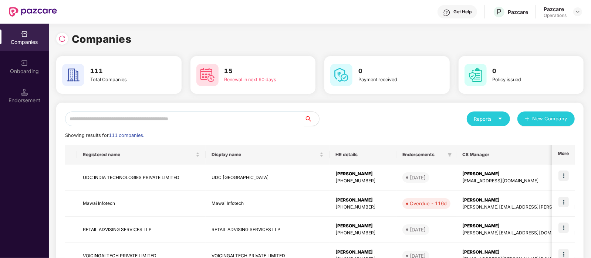
click at [176, 114] on input "text" at bounding box center [184, 119] width 239 height 15
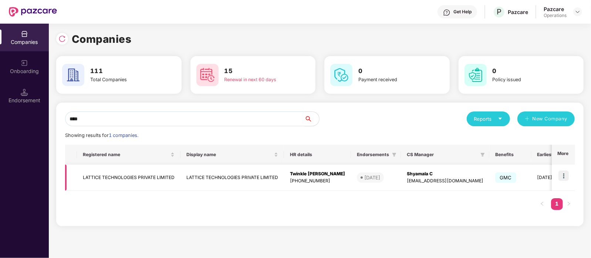
type input "****"
click at [147, 175] on td "LATTICE TECHNOLOGIES PRIVATE LIMITED" at bounding box center [129, 178] width 104 height 26
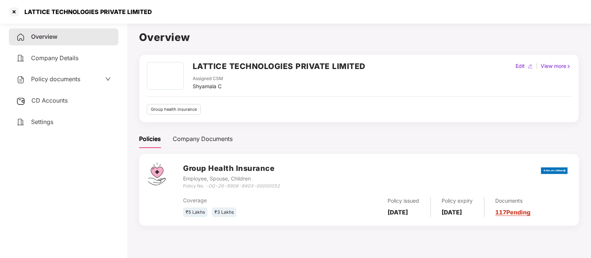
click at [61, 79] on span "Policy documents" at bounding box center [55, 78] width 49 height 7
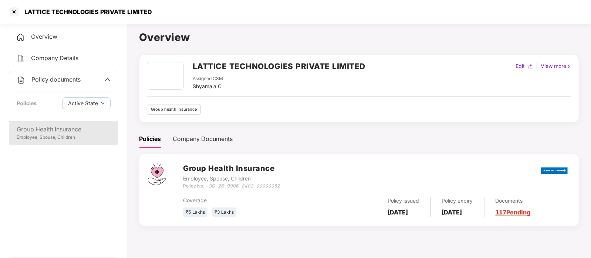
click at [90, 138] on div "Employee, Spouse, Children" at bounding box center [64, 137] width 94 height 7
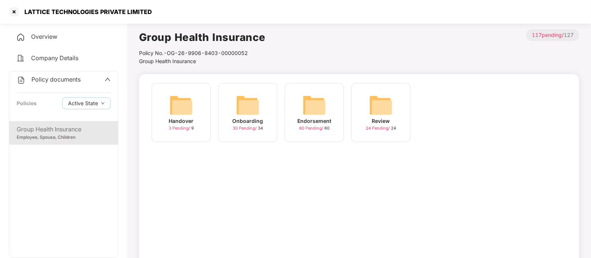
click at [304, 123] on div "Endorsement" at bounding box center [314, 121] width 34 height 8
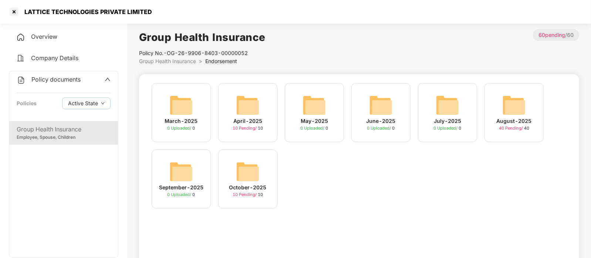
click at [246, 170] on img at bounding box center [248, 172] width 24 height 24
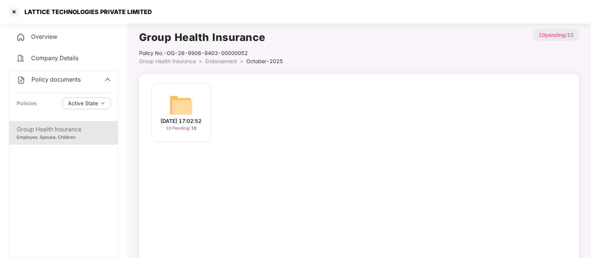
click at [197, 125] on div "01-Oct-2025 17:02:52" at bounding box center [181, 121] width 41 height 8
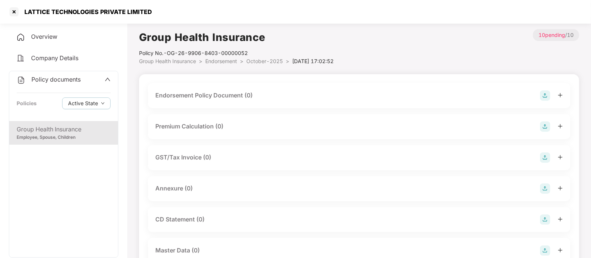
click at [543, 97] on img at bounding box center [545, 96] width 10 height 10
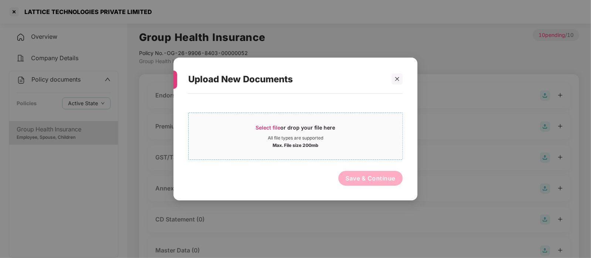
click at [323, 134] on div "Select file or drop your file here" at bounding box center [295, 129] width 79 height 11
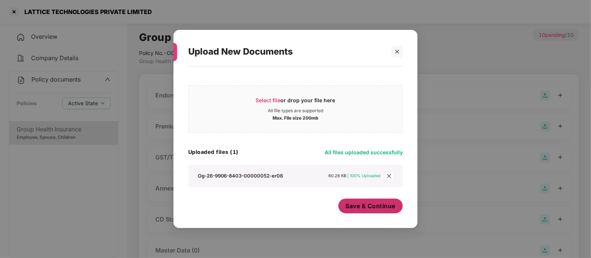
click at [359, 206] on span "Save & Continue" at bounding box center [371, 206] width 50 height 8
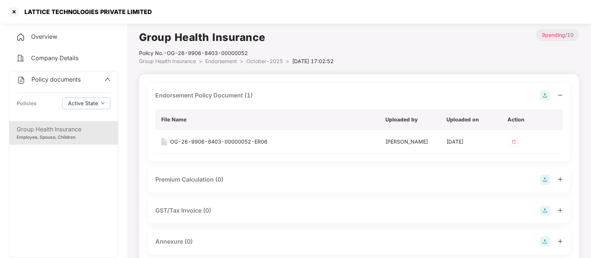
scroll to position [64, 0]
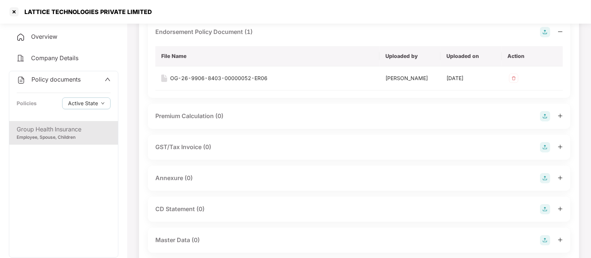
click at [290, 176] on div "Annexure (0)" at bounding box center [358, 178] width 407 height 10
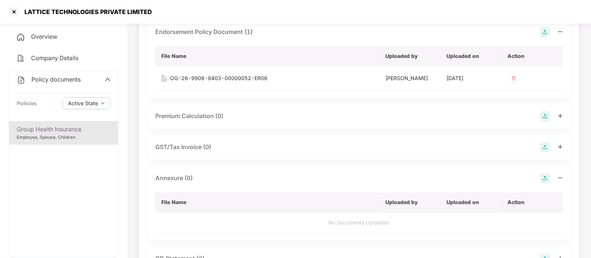
click at [541, 175] on img at bounding box center [545, 178] width 10 height 10
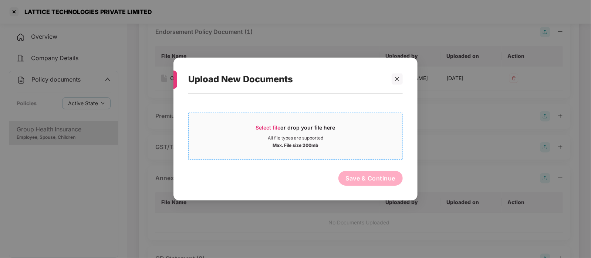
click at [300, 152] on span "Select file or drop your file here All file types are supported Max. File size …" at bounding box center [296, 136] width 214 height 35
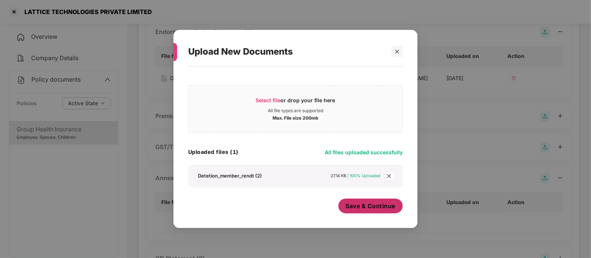
click at [373, 208] on span "Save & Continue" at bounding box center [371, 206] width 50 height 8
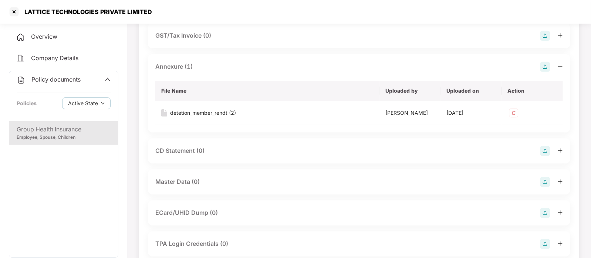
scroll to position [176, 0]
click at [543, 180] on img at bounding box center [545, 181] width 10 height 10
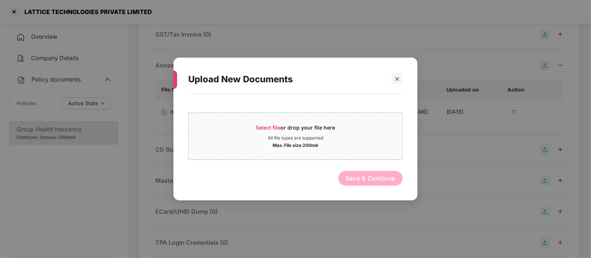
click at [368, 128] on div "Select file or drop your file here" at bounding box center [296, 129] width 214 height 11
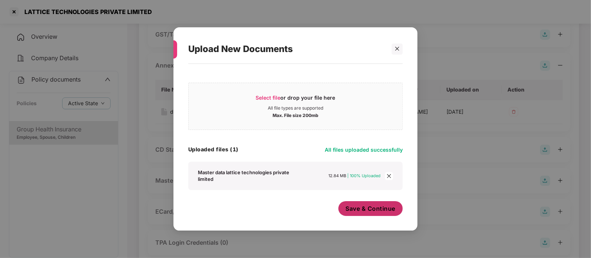
click at [376, 211] on span "Save & Continue" at bounding box center [371, 209] width 50 height 8
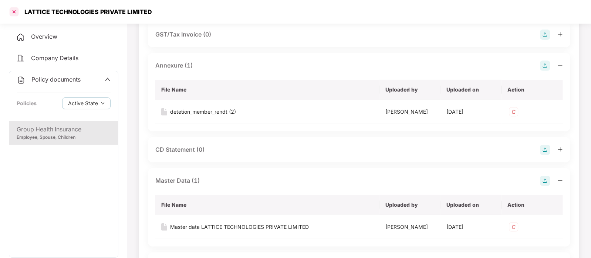
click at [14, 16] on div at bounding box center [14, 12] width 12 height 12
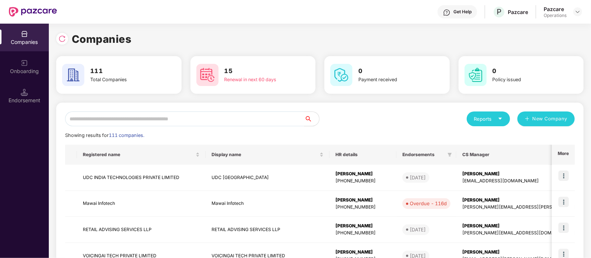
scroll to position [0, 0]
click at [159, 115] on input "text" at bounding box center [184, 119] width 239 height 15
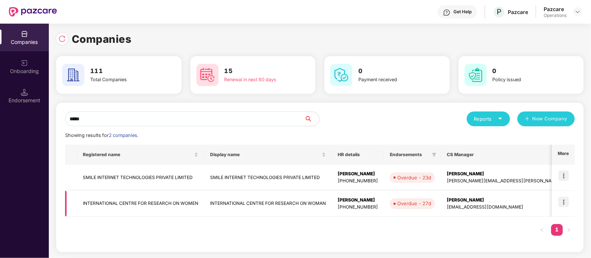
type input "*****"
click at [160, 201] on td "INTERNATIONAL CENTRE FOR RESEARCH ON WOMEN" at bounding box center [140, 204] width 127 height 26
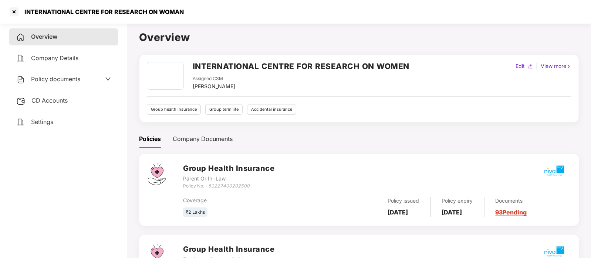
click at [44, 84] on div "Policy documents" at bounding box center [48, 80] width 64 height 10
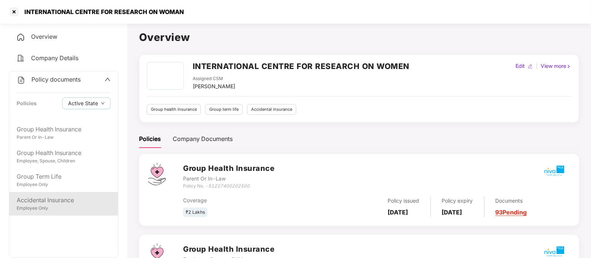
click at [67, 202] on div "Accidental Insurance" at bounding box center [64, 200] width 94 height 9
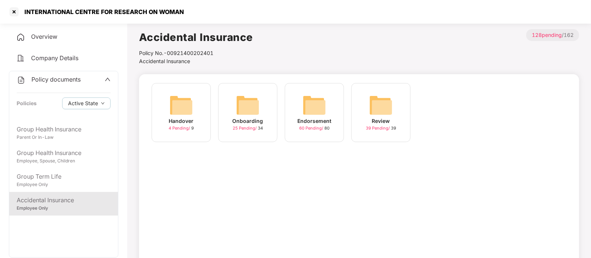
click at [303, 105] on img at bounding box center [314, 106] width 24 height 24
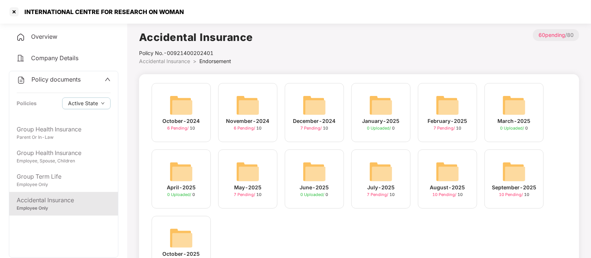
scroll to position [33, 0]
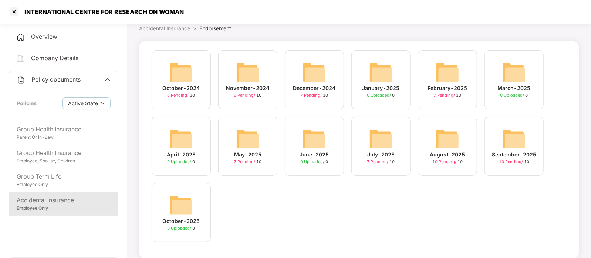
click at [517, 140] on img at bounding box center [514, 139] width 24 height 24
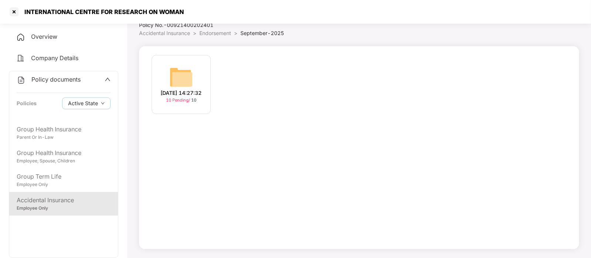
scroll to position [28, 0]
click at [187, 80] on img at bounding box center [181, 78] width 24 height 24
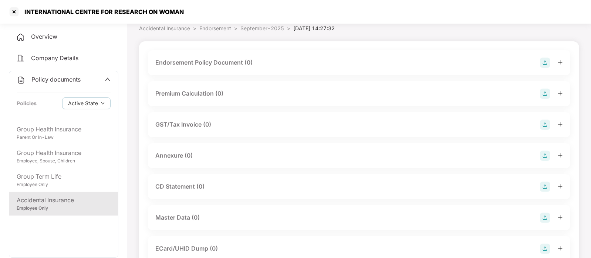
click at [241, 55] on div "Endorsement Policy Document (0)" at bounding box center [359, 62] width 422 height 25
click at [256, 64] on div "Endorsement Policy Document (0)" at bounding box center [358, 63] width 407 height 10
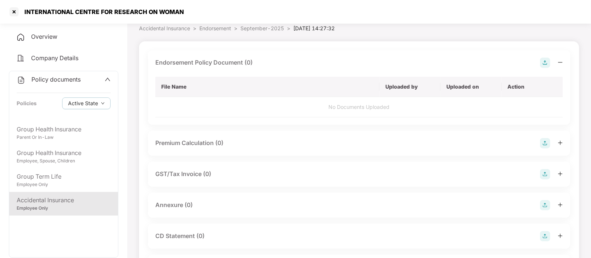
click at [543, 62] on img at bounding box center [545, 63] width 10 height 10
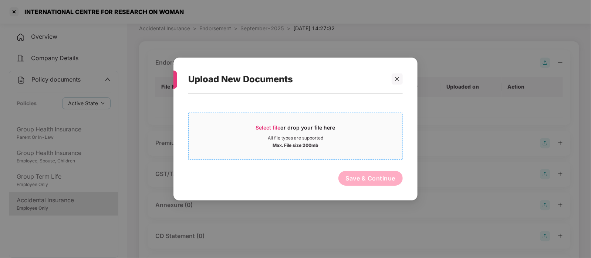
click at [312, 135] on div "All file types are supported" at bounding box center [295, 138] width 55 height 6
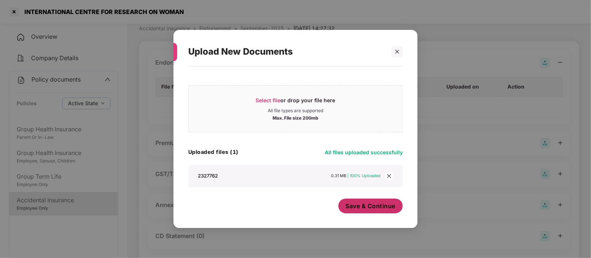
click at [365, 210] on span "Save & Continue" at bounding box center [371, 206] width 50 height 8
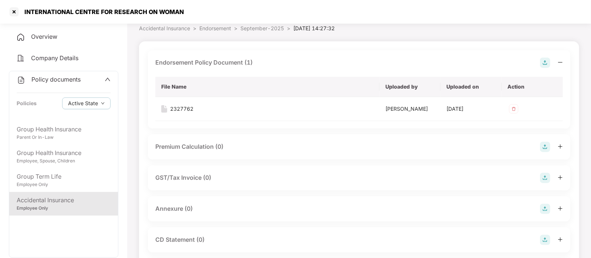
click at [229, 206] on div "Annexure (0)" at bounding box center [358, 209] width 407 height 10
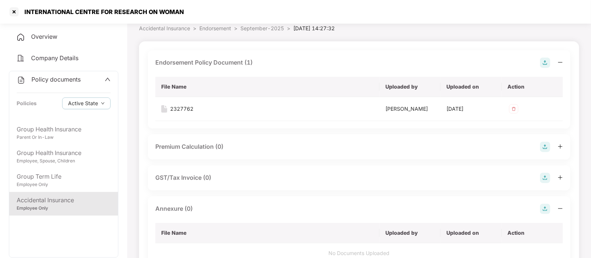
click at [543, 204] on img at bounding box center [545, 209] width 10 height 10
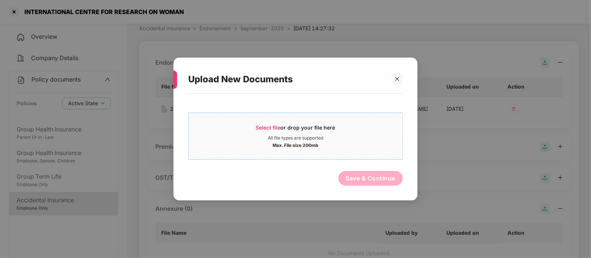
click at [333, 139] on div "All file types are supported" at bounding box center [296, 138] width 214 height 6
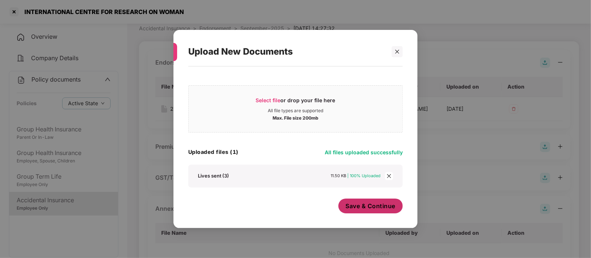
click at [352, 202] on span "Save & Continue" at bounding box center [371, 206] width 50 height 8
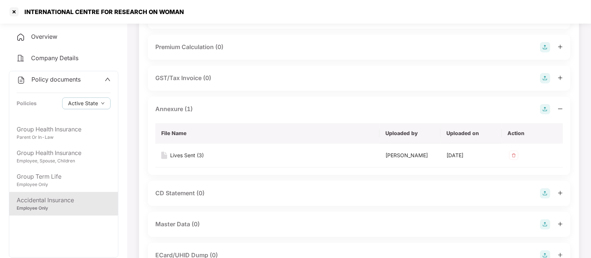
scroll to position [133, 0]
click at [543, 225] on img at bounding box center [545, 224] width 10 height 10
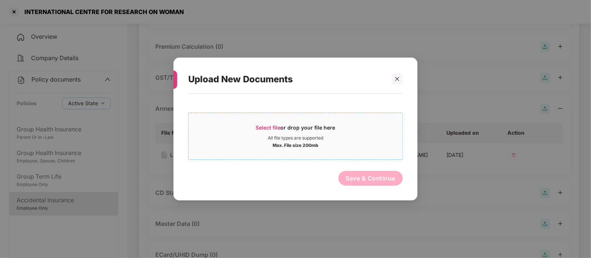
click at [309, 152] on span "Select file or drop your file here All file types are supported Max. File size …" at bounding box center [296, 136] width 214 height 35
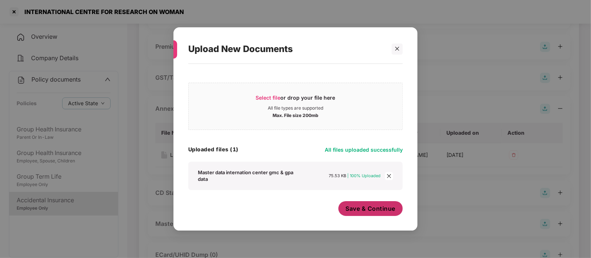
click at [361, 209] on span "Save & Continue" at bounding box center [371, 209] width 50 height 8
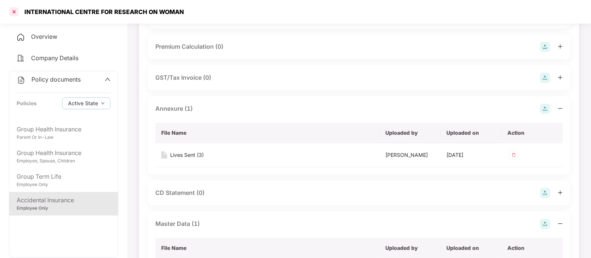
click at [16, 11] on div at bounding box center [14, 12] width 12 height 12
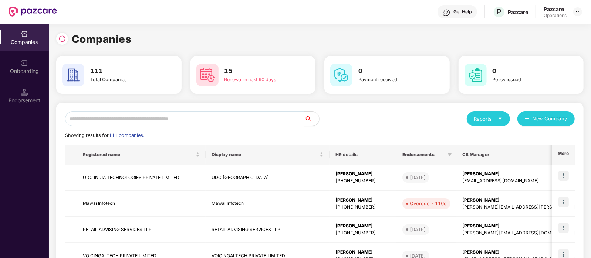
scroll to position [0, 0]
click at [157, 119] on input "text" at bounding box center [184, 119] width 239 height 15
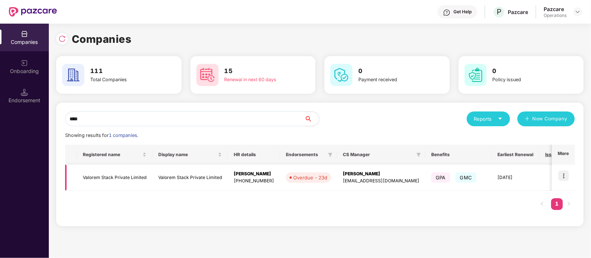
type input "****"
click at [565, 175] on img at bounding box center [563, 176] width 10 height 10
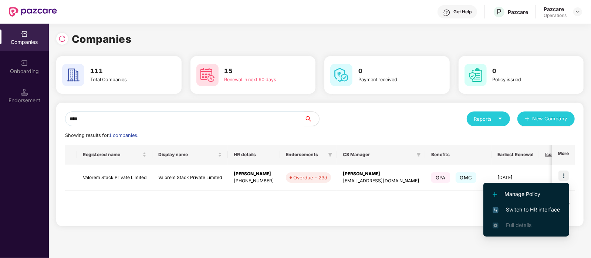
click at [550, 206] on span "Switch to HR interface" at bounding box center [525, 210] width 67 height 8
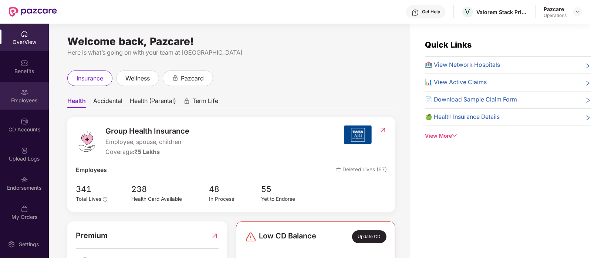
click at [15, 104] on div "Employees" at bounding box center [24, 100] width 49 height 7
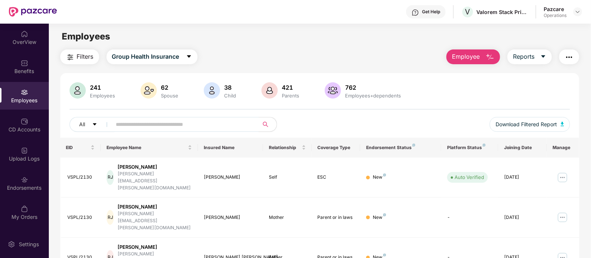
click at [89, 63] on button "Filters" at bounding box center [79, 57] width 39 height 15
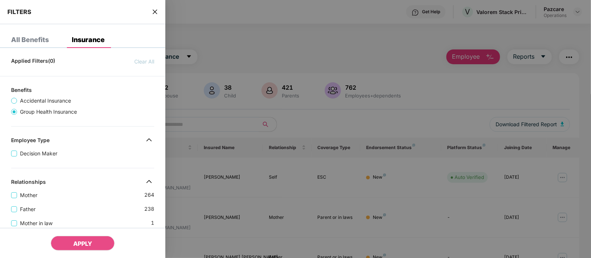
scroll to position [277, 0]
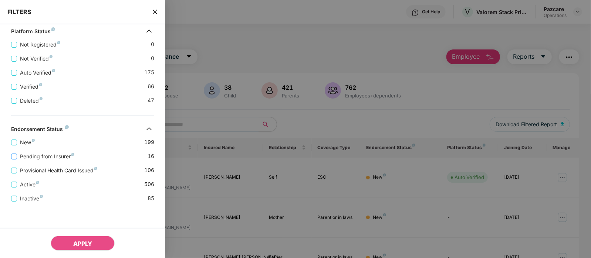
click at [39, 158] on span "Pending from Insurer" at bounding box center [47, 157] width 60 height 8
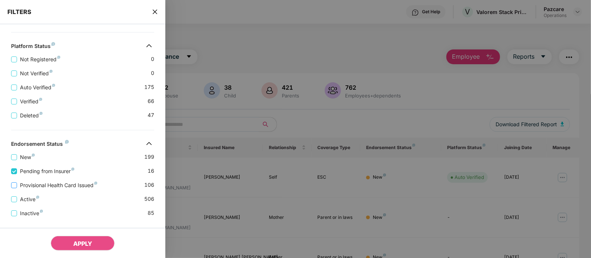
click at [37, 189] on span "Provisional Health Card Issued" at bounding box center [58, 186] width 83 height 8
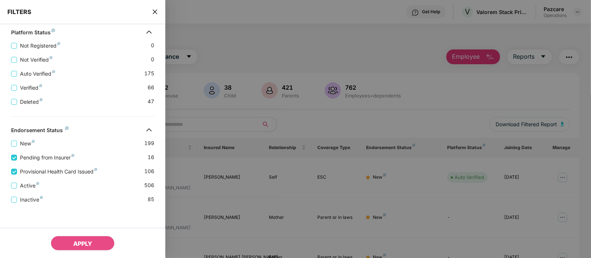
scroll to position [308, 0]
click at [76, 243] on span "APPLY" at bounding box center [82, 243] width 19 height 7
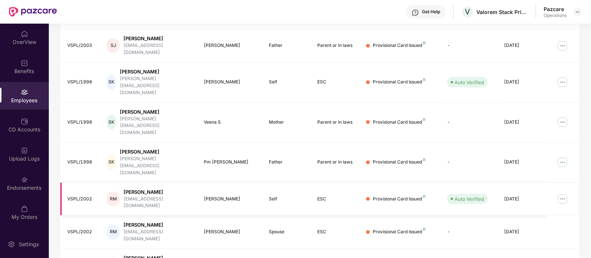
scroll to position [0, 0]
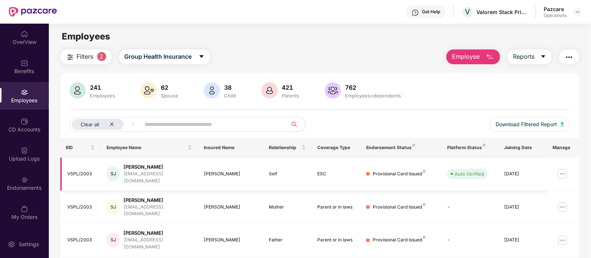
click at [80, 171] on div "VSPL/2003" at bounding box center [81, 174] width 27 height 7
click at [577, 58] on button "button" at bounding box center [569, 57] width 20 height 15
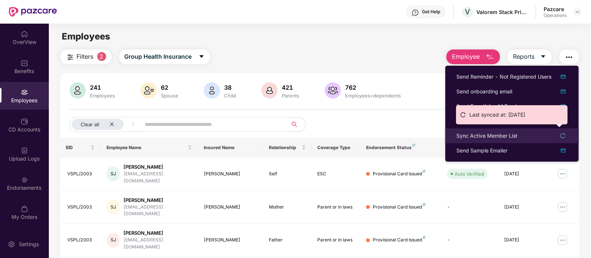
click at [483, 132] on div "Sync Active Member List" at bounding box center [486, 136] width 61 height 8
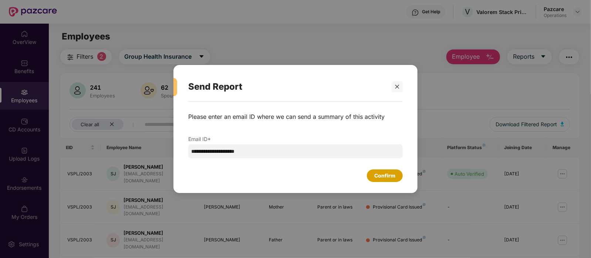
click at [380, 176] on div "Confirm" at bounding box center [384, 176] width 21 height 8
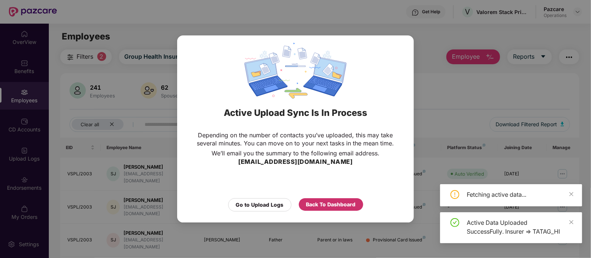
click at [319, 202] on div "Back To Dashboard" at bounding box center [331, 205] width 50 height 8
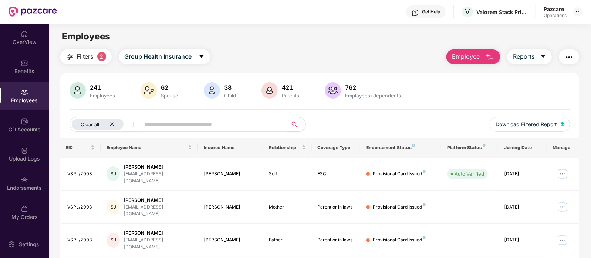
click at [85, 58] on span "Filters" at bounding box center [85, 56] width 17 height 9
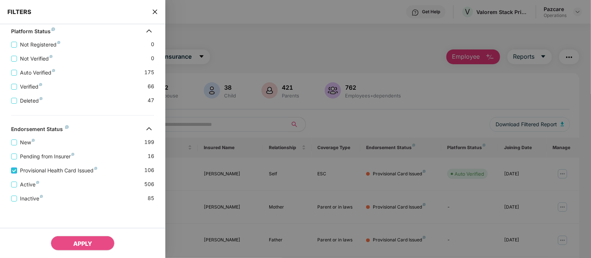
scroll to position [277, 0]
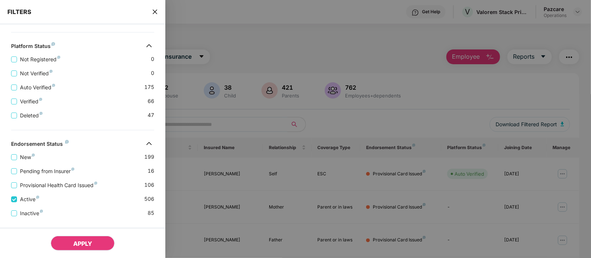
click at [78, 244] on span "APPLY" at bounding box center [82, 243] width 19 height 7
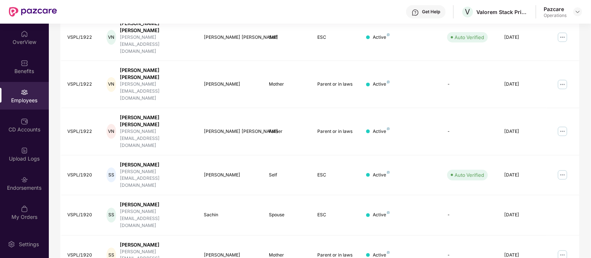
scroll to position [0, 0]
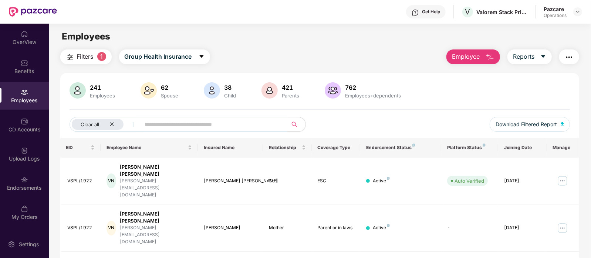
click at [87, 63] on button "Filters 1" at bounding box center [85, 57] width 51 height 15
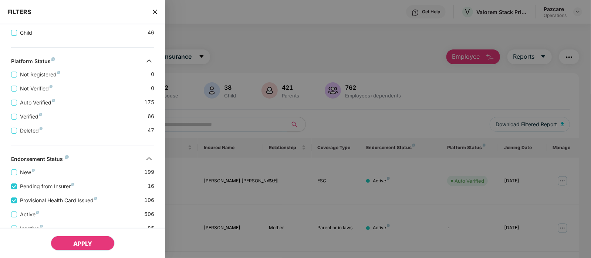
click at [72, 243] on button "APPLY" at bounding box center [83, 243] width 64 height 15
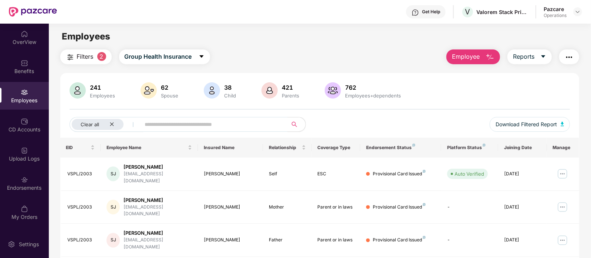
click at [85, 57] on span "Filters" at bounding box center [85, 56] width 17 height 9
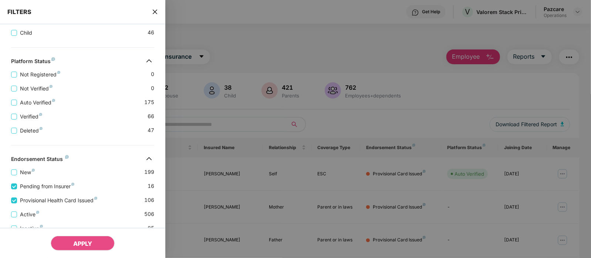
scroll to position [308, 0]
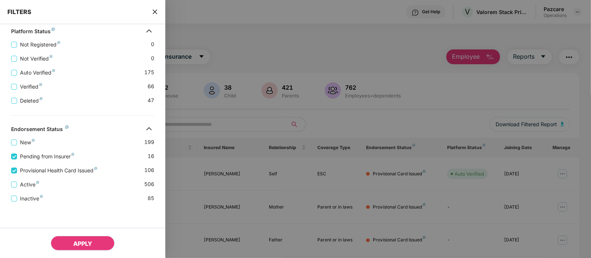
click at [83, 239] on button "APPLY" at bounding box center [83, 243] width 64 height 15
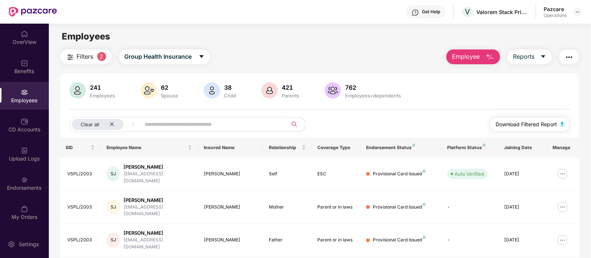
click at [551, 123] on span "Download Filtered Report" at bounding box center [525, 125] width 61 height 8
click at [322, 60] on div "Filters 2 Group Health Insurance Employee Reports" at bounding box center [319, 57] width 519 height 15
click at [568, 53] on img "button" at bounding box center [569, 57] width 9 height 9
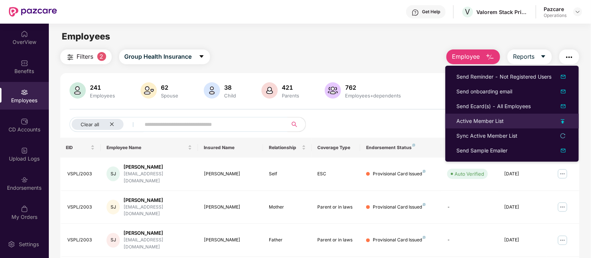
click at [475, 121] on div "Active Member List" at bounding box center [479, 121] width 47 height 8
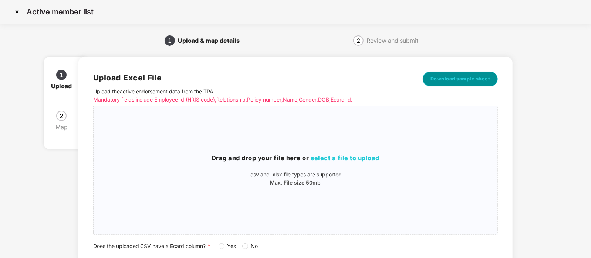
click at [460, 78] on span "Download sample sheet" at bounding box center [460, 78] width 60 height 7
click at [19, 10] on img at bounding box center [17, 12] width 12 height 12
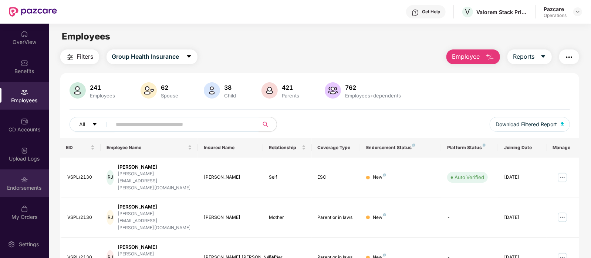
click at [28, 178] on img at bounding box center [24, 179] width 7 height 7
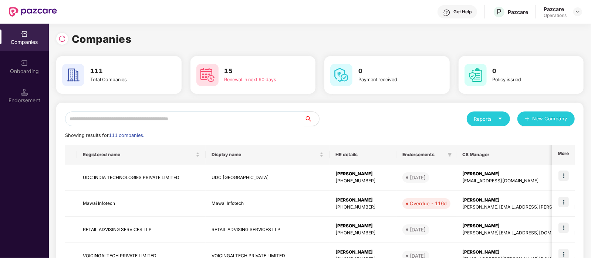
click at [200, 125] on input "text" at bounding box center [184, 119] width 239 height 15
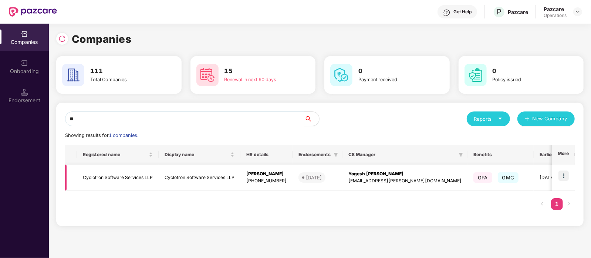
type input "**"
click at [102, 173] on td "Cyclotron Software Services LLP" at bounding box center [118, 178] width 82 height 26
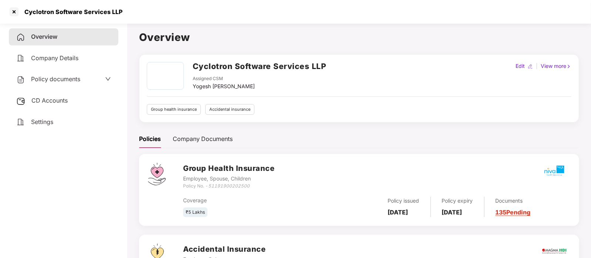
click at [43, 84] on div "Policy documents" at bounding box center [48, 80] width 64 height 10
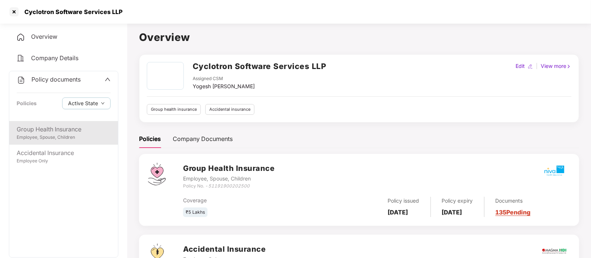
click at [59, 135] on div "Employee, Spouse, Children" at bounding box center [64, 137] width 94 height 7
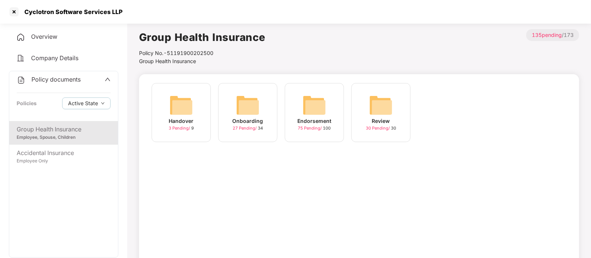
click at [331, 111] on div "Endorsement 75 Pending / 100" at bounding box center [314, 112] width 59 height 59
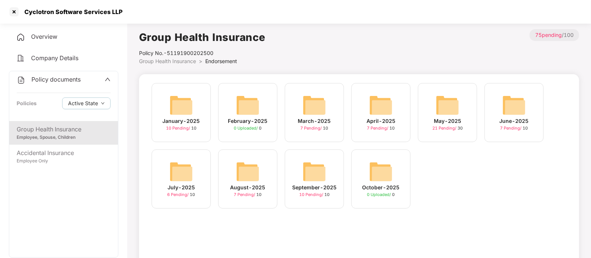
click at [320, 170] on img at bounding box center [314, 172] width 24 height 24
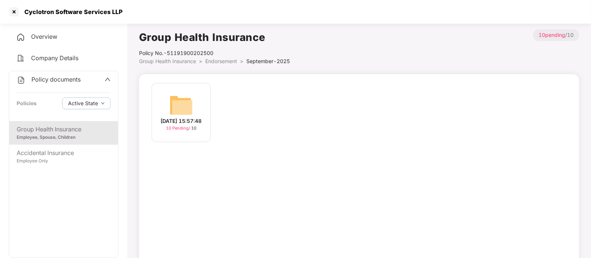
click at [188, 112] on img at bounding box center [181, 106] width 24 height 24
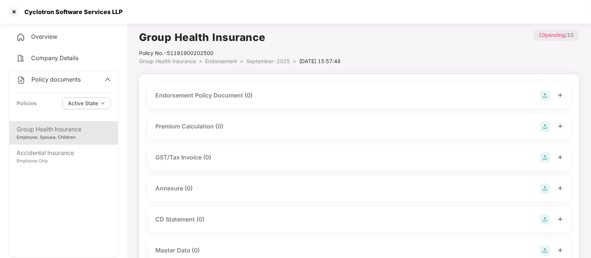
click at [236, 101] on div "Endorsement Policy Document (0)" at bounding box center [358, 96] width 407 height 10
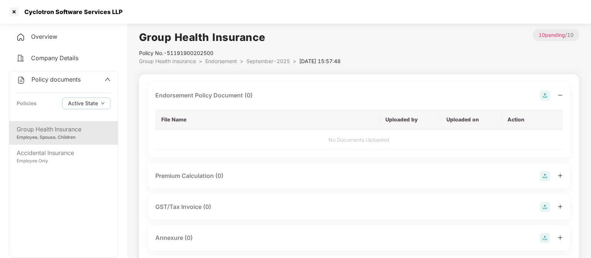
click at [543, 96] on img at bounding box center [545, 96] width 10 height 10
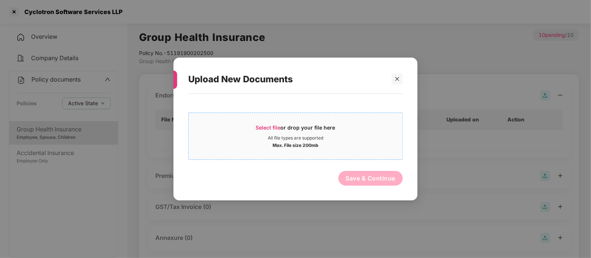
click at [245, 142] on div "Max. File size 200mb" at bounding box center [296, 144] width 214 height 7
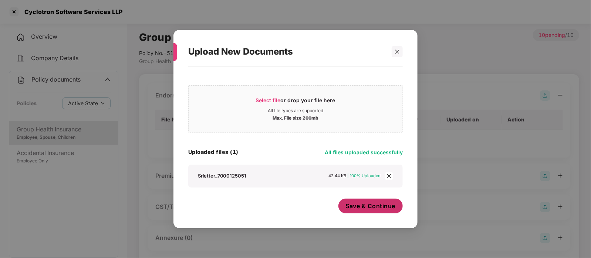
click at [380, 209] on span "Save & Continue" at bounding box center [371, 206] width 50 height 8
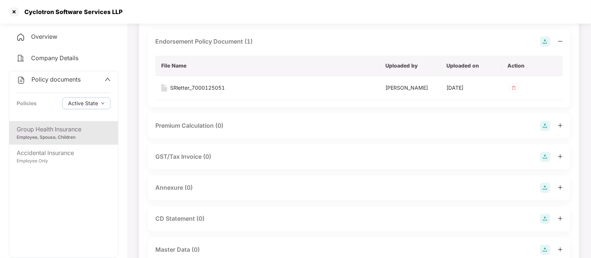
scroll to position [55, 0]
click at [543, 184] on img at bounding box center [545, 187] width 10 height 10
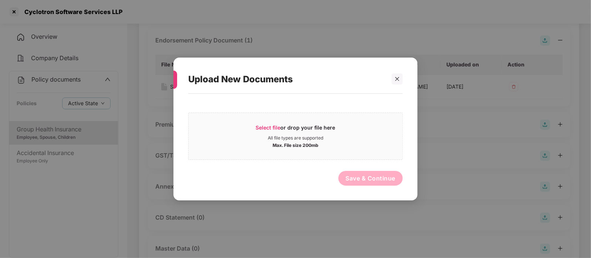
drag, startPoint x: 305, startPoint y: 133, endPoint x: 306, endPoint y: 108, distance: 25.6
click at [306, 108] on div "Select file or drop your file here All file types are supported Max. File size …" at bounding box center [295, 144] width 214 height 92
click at [302, 125] on div "Select file or drop your file here" at bounding box center [295, 129] width 79 height 11
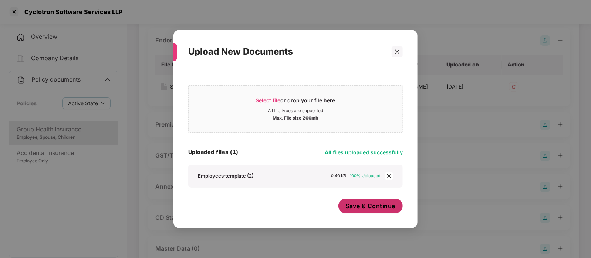
click at [378, 208] on span "Save & Continue" at bounding box center [371, 206] width 50 height 8
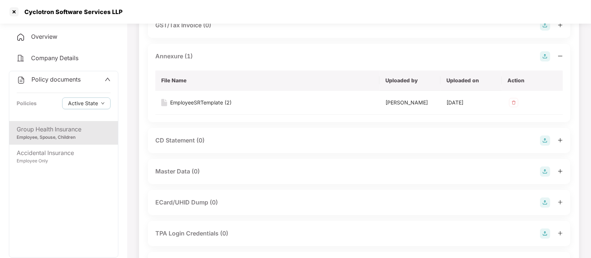
scroll to position [186, 0]
click at [540, 171] on img at bounding box center [545, 171] width 10 height 10
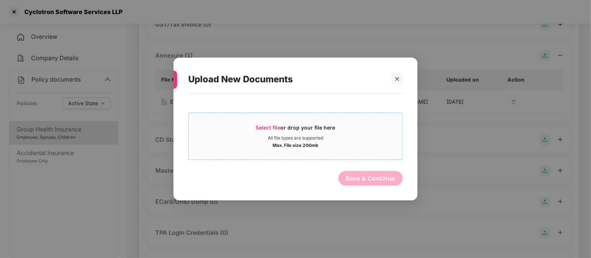
click at [332, 131] on div "Select file or drop your file here" at bounding box center [295, 129] width 79 height 11
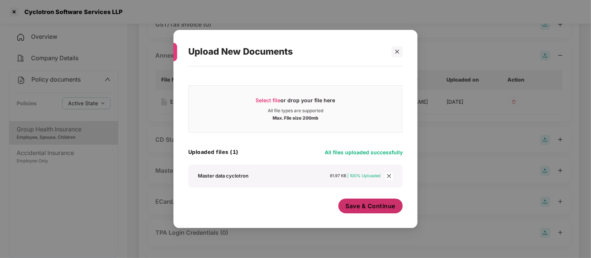
click at [365, 200] on button "Save & Continue" at bounding box center [370, 206] width 65 height 15
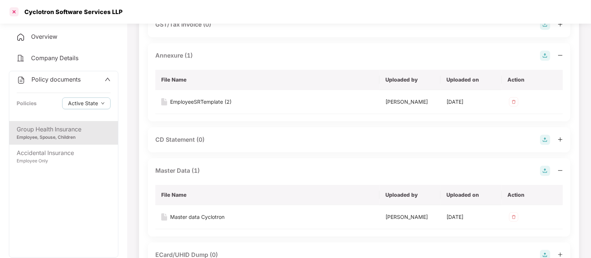
click at [14, 15] on div at bounding box center [14, 12] width 12 height 12
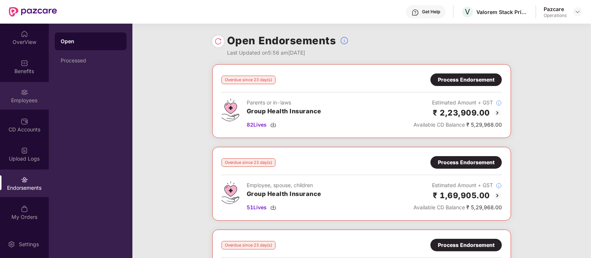
click at [24, 97] on div "Employees" at bounding box center [24, 100] width 49 height 7
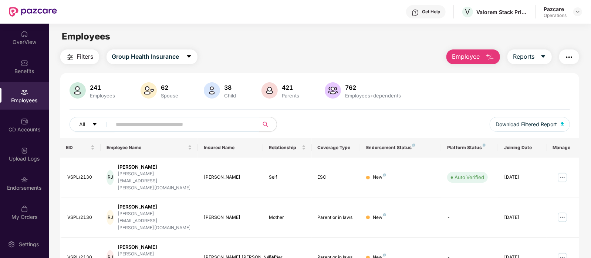
click at [178, 128] on input "text" at bounding box center [182, 124] width 133 height 11
paste input "*********"
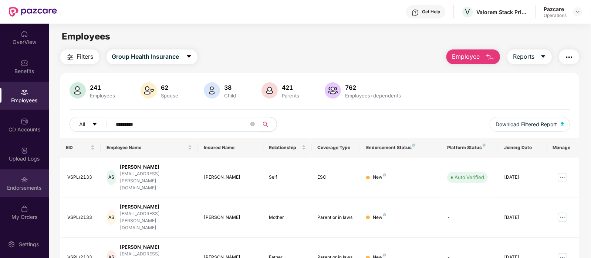
type input "*********"
click at [22, 188] on div "Endorsements" at bounding box center [24, 187] width 49 height 7
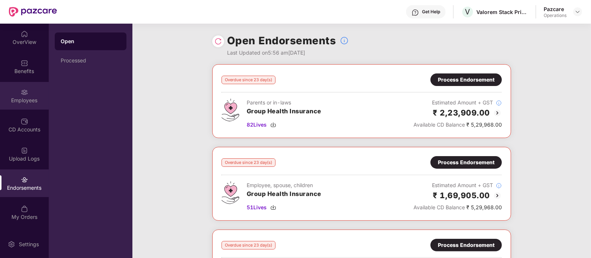
click at [23, 98] on div "Employees" at bounding box center [24, 100] width 49 height 7
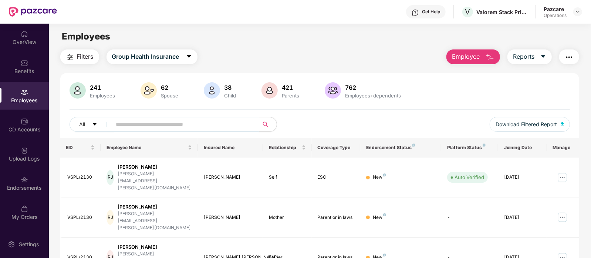
click at [186, 125] on input "text" at bounding box center [182, 124] width 133 height 11
paste input "*********"
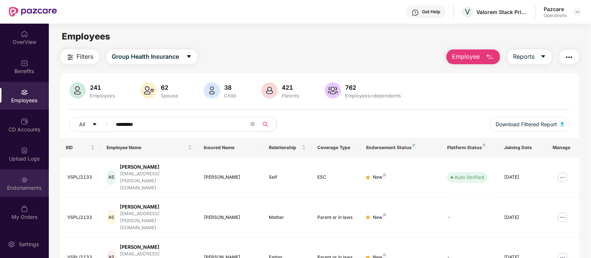
type input "*********"
click at [17, 183] on div "Endorsements" at bounding box center [24, 184] width 49 height 28
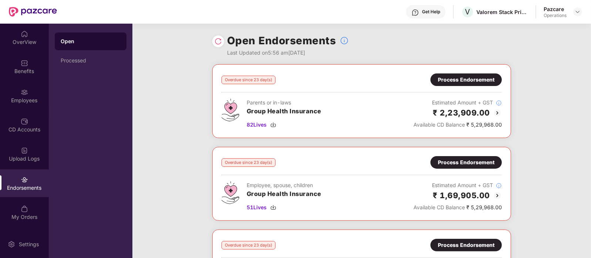
click at [476, 80] on div "Process Endorsement" at bounding box center [466, 80] width 57 height 8
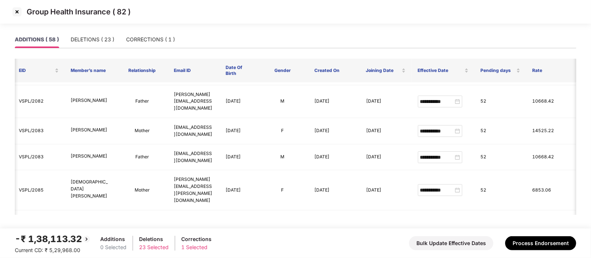
scroll to position [1283, 14]
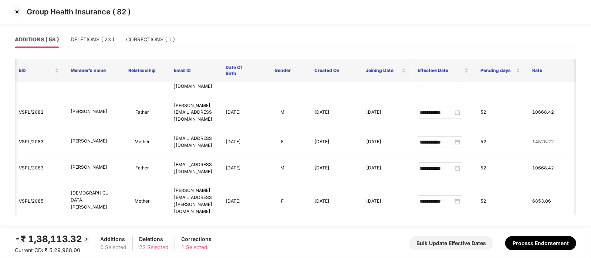
click at [21, 14] on img at bounding box center [17, 12] width 12 height 12
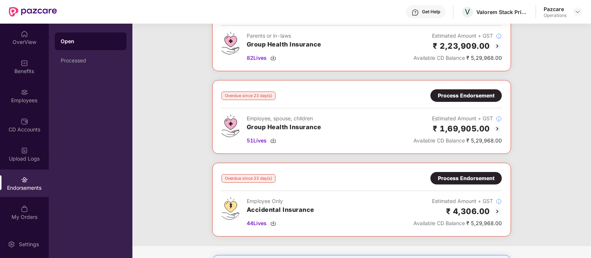
scroll to position [67, 0]
click at [464, 92] on div "Process Endorsement" at bounding box center [466, 96] width 57 height 8
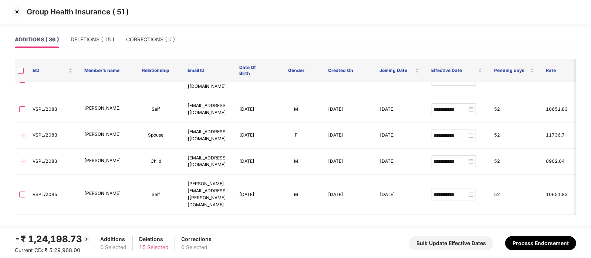
scroll to position [831, 0]
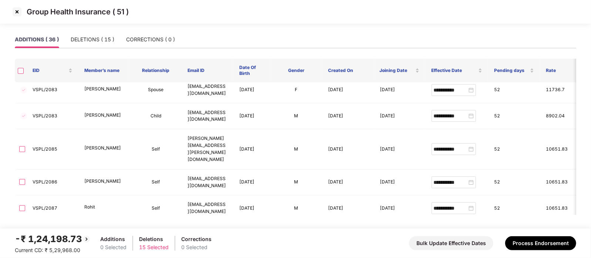
click at [22, 10] on img at bounding box center [17, 12] width 12 height 12
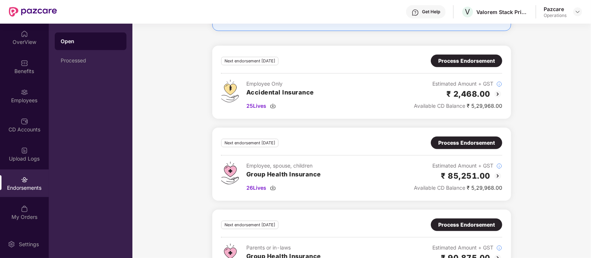
scroll to position [373, 0]
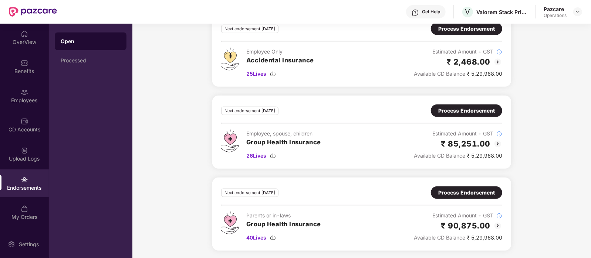
click at [457, 108] on div "Process Endorsement" at bounding box center [466, 111] width 57 height 8
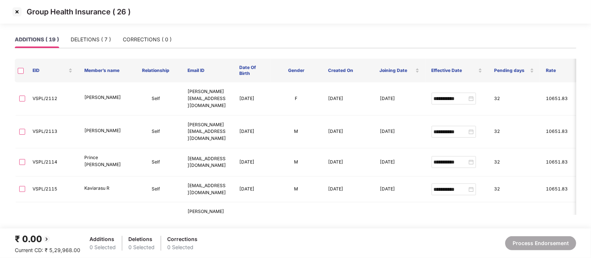
scroll to position [235, 0]
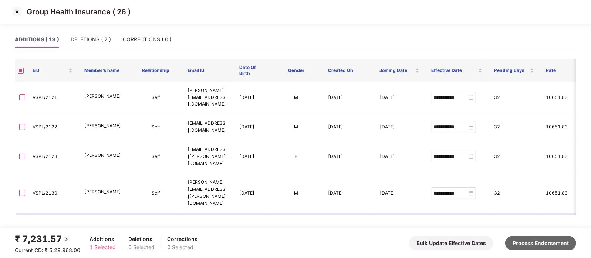
click at [540, 244] on button "Process Endorsement" at bounding box center [540, 244] width 71 height 14
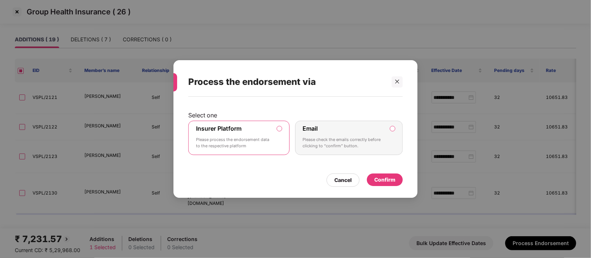
click at [375, 177] on div "Confirm" at bounding box center [384, 180] width 21 height 8
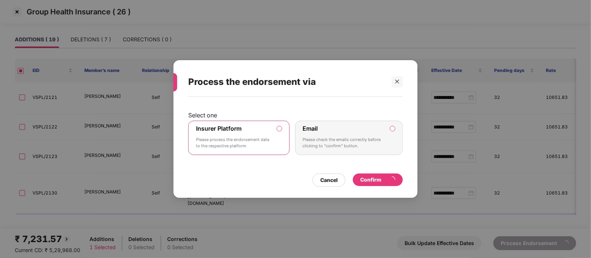
click at [82, 37] on div "Process the endorsement via Select one Insurer Platform Please process the endo…" at bounding box center [295, 129] width 591 height 258
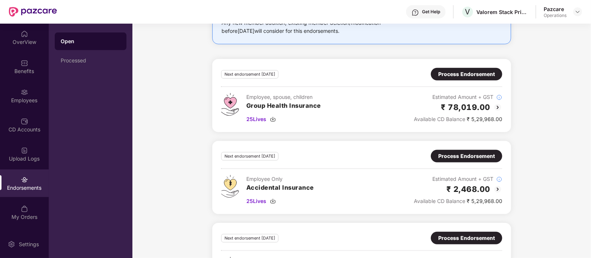
scroll to position [373, 0]
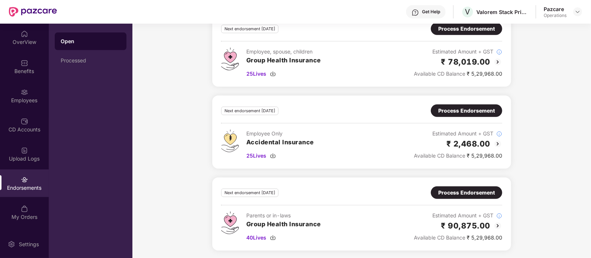
click at [463, 192] on div "Process Endorsement" at bounding box center [466, 193] width 57 height 8
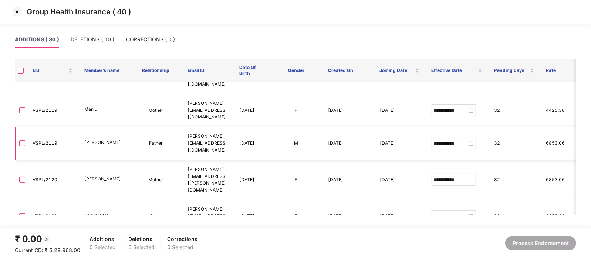
scroll to position [219, 0]
click at [99, 43] on div "DELETIONS ( 10 )" at bounding box center [93, 39] width 44 height 8
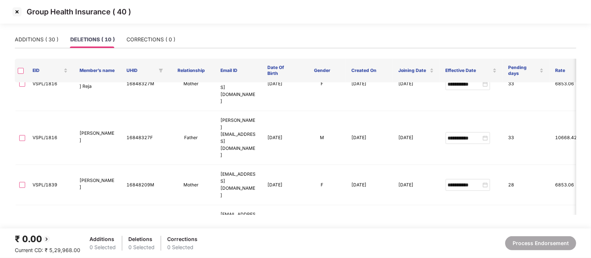
scroll to position [0, 0]
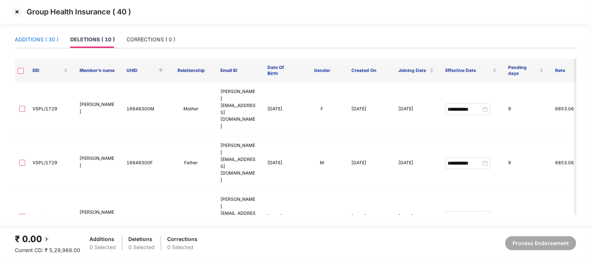
click at [44, 42] on div "ADDITIONS ( 30 )" at bounding box center [37, 39] width 44 height 8
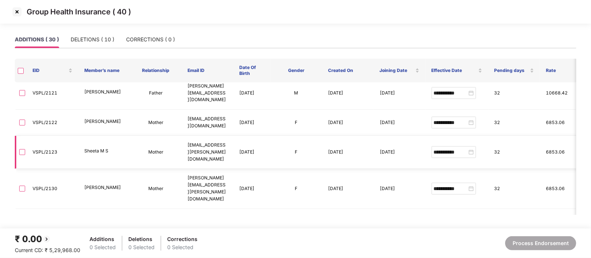
scroll to position [377, 0]
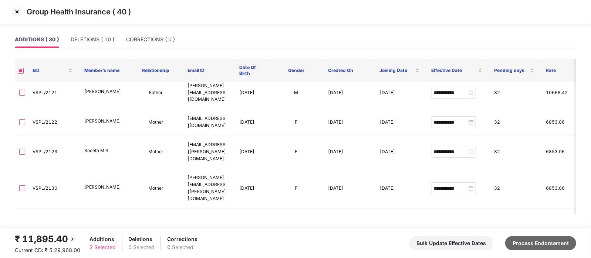
click at [562, 245] on button "Process Endorsement" at bounding box center [540, 244] width 71 height 14
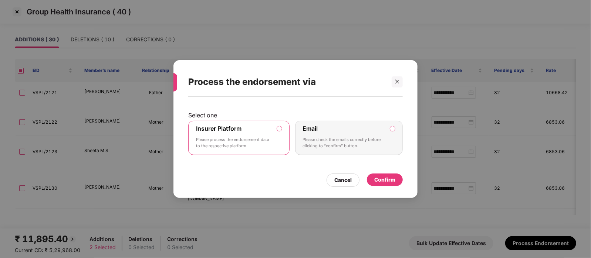
click at [376, 179] on div "Confirm" at bounding box center [384, 180] width 21 height 8
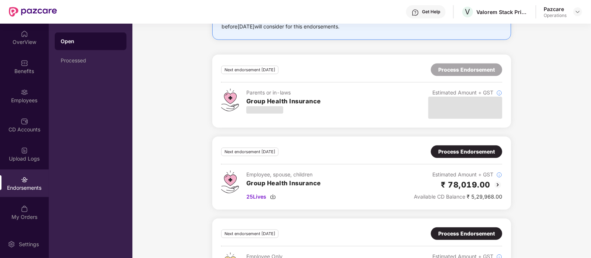
scroll to position [331, 0]
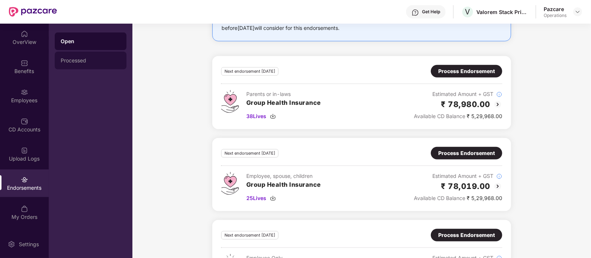
click at [67, 56] on div "Processed" at bounding box center [91, 61] width 72 height 18
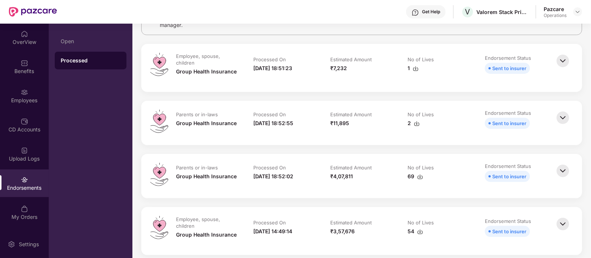
scroll to position [0, 0]
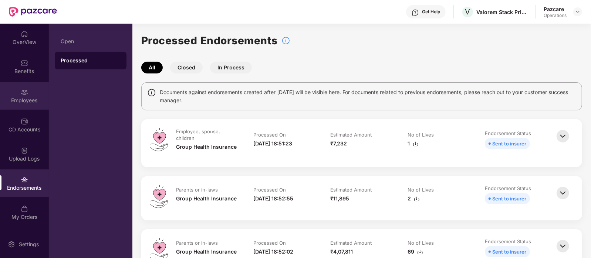
click at [22, 101] on div "Employees" at bounding box center [24, 100] width 49 height 7
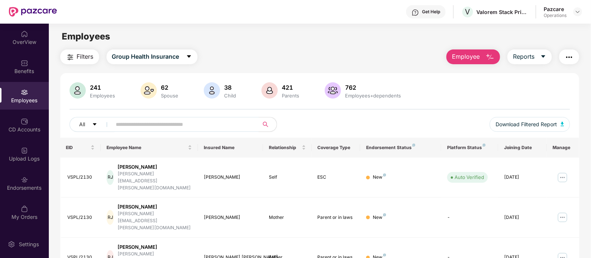
click at [570, 56] on img "button" at bounding box center [569, 57] width 9 height 9
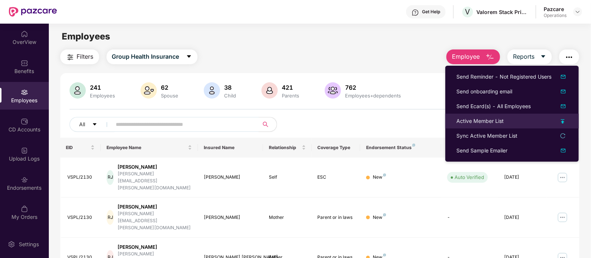
click at [475, 121] on div "Active Member List" at bounding box center [479, 121] width 47 height 8
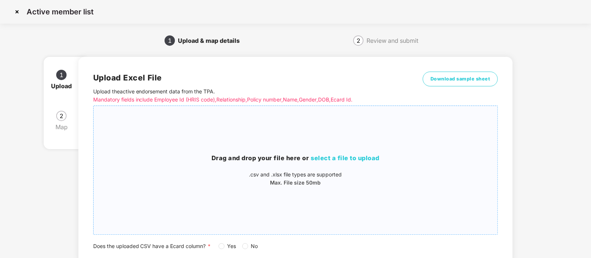
click at [326, 155] on span "select a file to upload" at bounding box center [345, 158] width 69 height 7
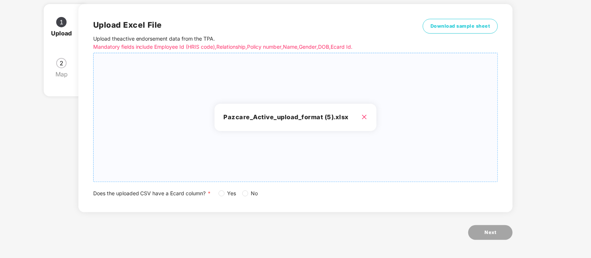
scroll to position [53, 0]
click at [225, 194] on span "Yes" at bounding box center [231, 193] width 15 height 8
click at [492, 234] on span "Next" at bounding box center [490, 232] width 12 height 7
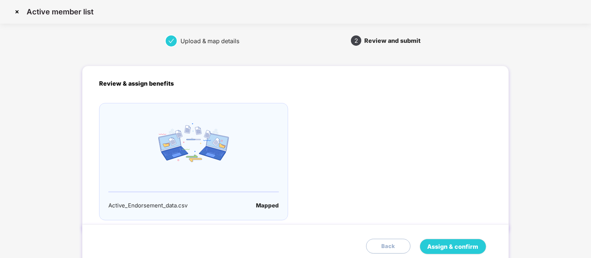
scroll to position [31, 0]
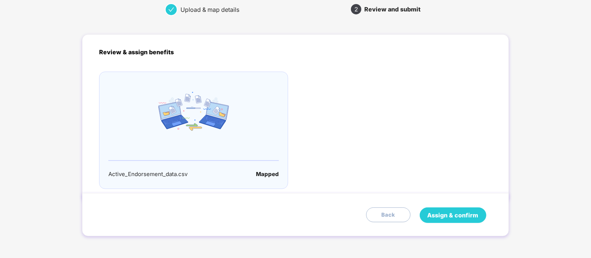
click at [462, 214] on span "Assign & confirm" at bounding box center [452, 215] width 51 height 9
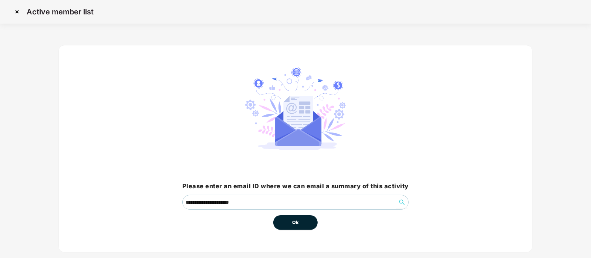
scroll to position [14, 0]
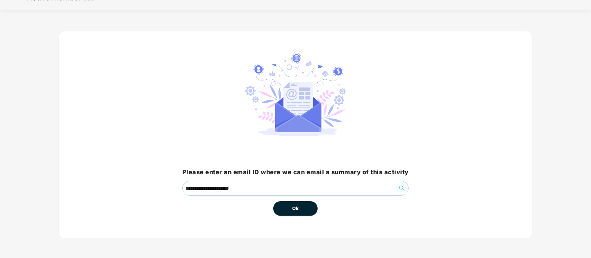
click at [297, 206] on span "Ok" at bounding box center [295, 208] width 7 height 7
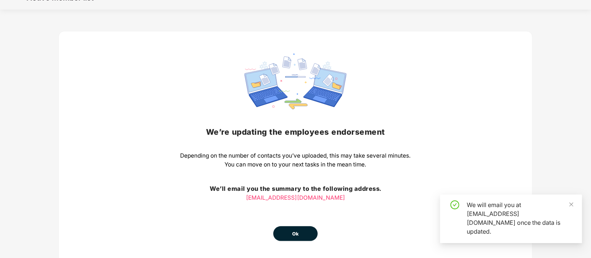
click at [297, 206] on div "We’re updating the employees endorsement Depending on the number of contacts yo…" at bounding box center [295, 148] width 230 height 188
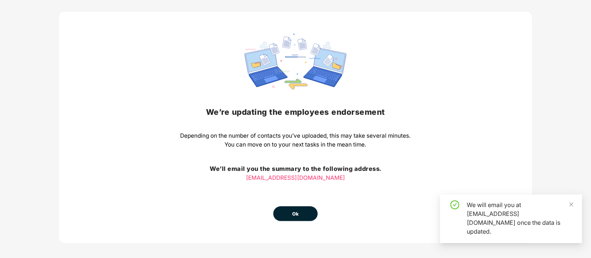
scroll to position [35, 0]
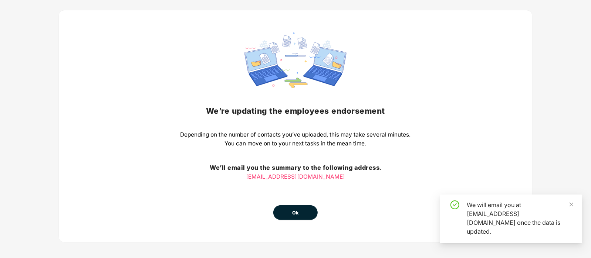
click at [297, 206] on button "Ok" at bounding box center [295, 213] width 44 height 15
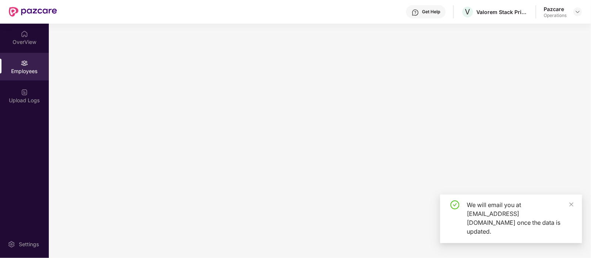
scroll to position [0, 0]
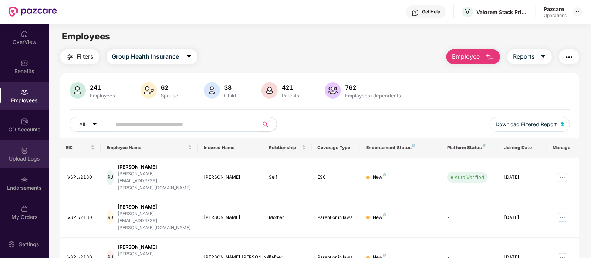
click at [26, 152] on img at bounding box center [24, 150] width 7 height 7
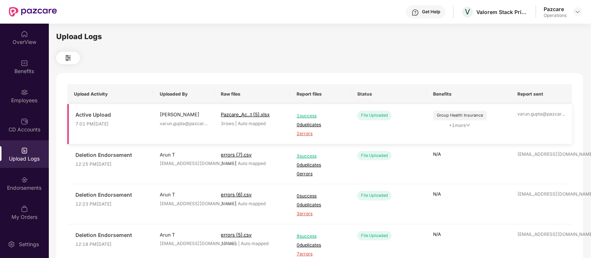
click at [310, 135] on span "2 errors" at bounding box center [320, 134] width 47 height 7
click at [26, 91] on img at bounding box center [24, 92] width 7 height 7
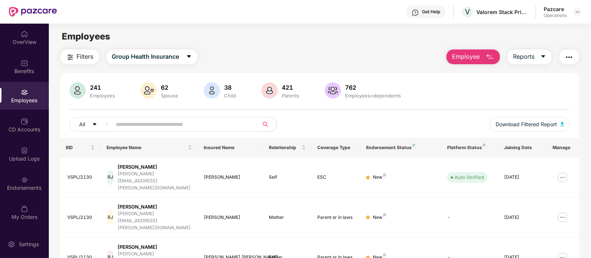
click at [142, 122] on input "text" at bounding box center [182, 124] width 133 height 11
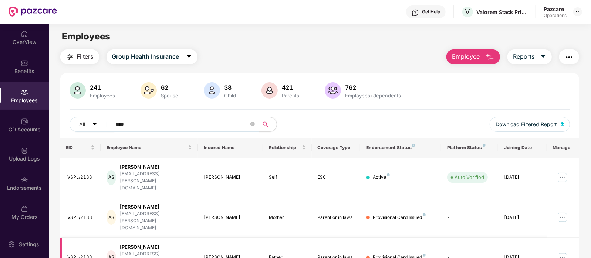
type input "****"
click at [570, 56] on img "button" at bounding box center [569, 57] width 9 height 9
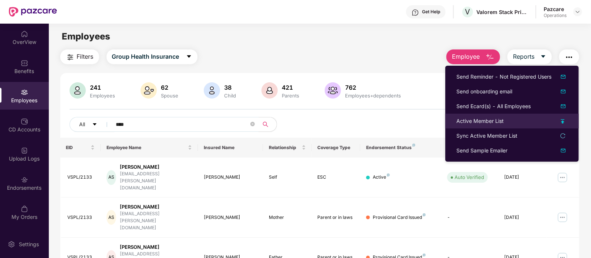
click at [477, 121] on div "Active Member List" at bounding box center [479, 121] width 47 height 8
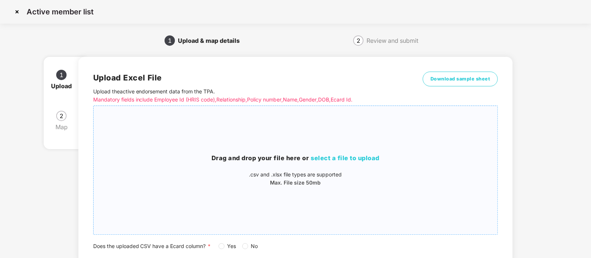
click at [323, 158] on span "select a file to upload" at bounding box center [345, 158] width 69 height 7
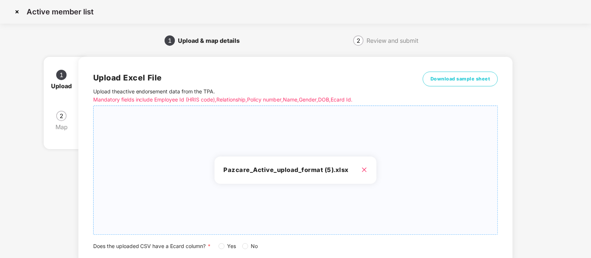
scroll to position [53, 0]
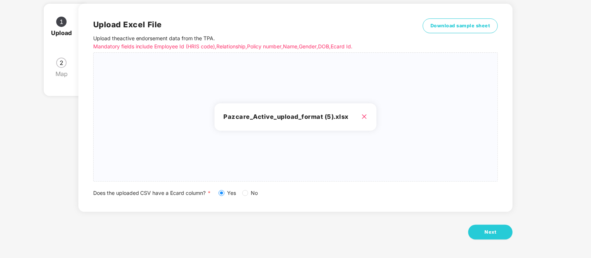
click at [493, 224] on div "Upload Excel File Upload the active endorsement data from the TPA . Mandatory f…" at bounding box center [295, 125] width 434 height 265
click at [485, 233] on span "Next" at bounding box center [490, 232] width 12 height 7
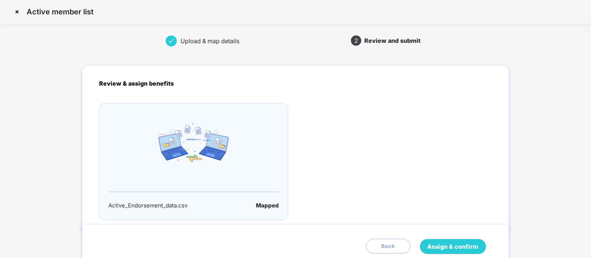
scroll to position [31, 0]
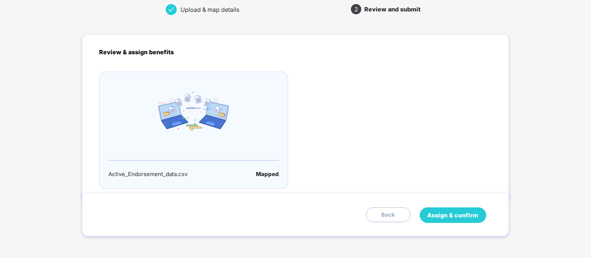
click at [457, 210] on button "Assign & confirm" at bounding box center [453, 216] width 67 height 16
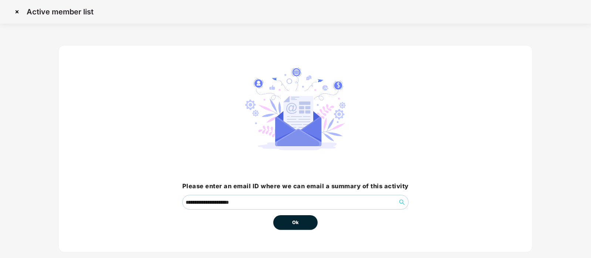
click at [290, 220] on button "Ok" at bounding box center [295, 223] width 44 height 15
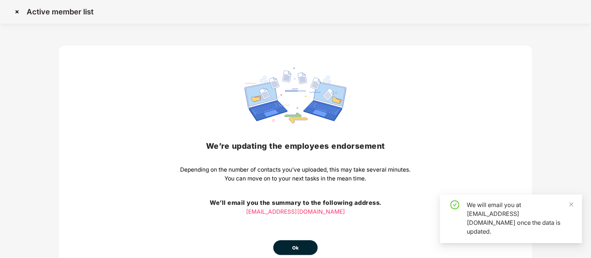
click at [290, 220] on div "We’re updating the employees endorsement Depending on the number of contacts yo…" at bounding box center [295, 162] width 230 height 188
click at [290, 241] on button "Ok" at bounding box center [295, 248] width 44 height 15
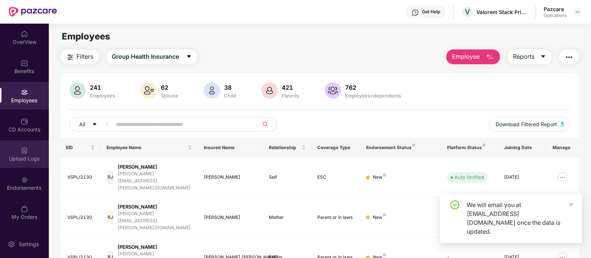
click at [28, 143] on div "Upload Logs" at bounding box center [24, 154] width 49 height 28
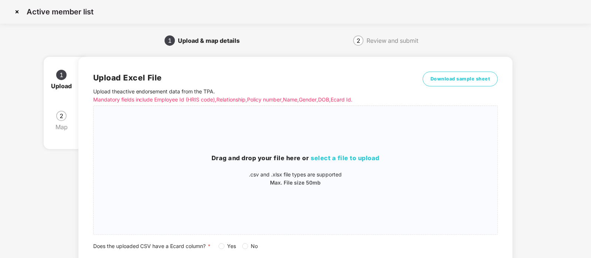
click at [16, 14] on img at bounding box center [17, 12] width 12 height 12
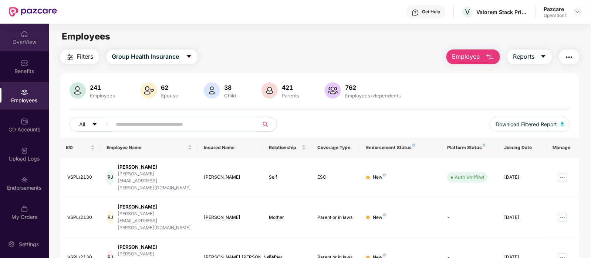
click at [25, 37] on img at bounding box center [24, 33] width 7 height 7
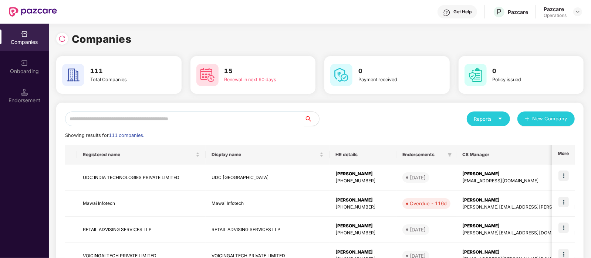
click at [208, 117] on input "text" at bounding box center [184, 119] width 239 height 15
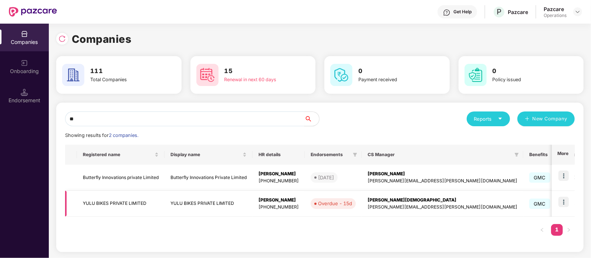
type input "**"
click at [563, 200] on img at bounding box center [563, 202] width 10 height 10
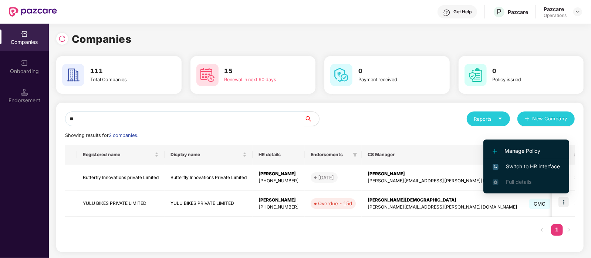
click at [515, 163] on span "Switch to HR interface" at bounding box center [525, 167] width 67 height 8
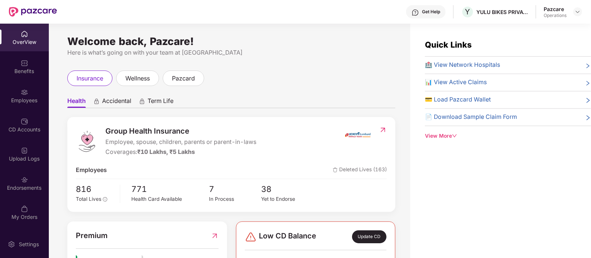
click at [14, 181] on div "Endorsements" at bounding box center [24, 184] width 49 height 28
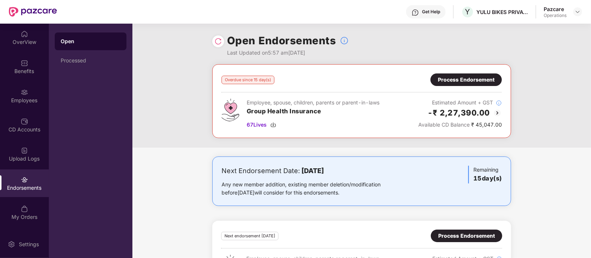
click at [473, 78] on div "Process Endorsement" at bounding box center [466, 80] width 57 height 8
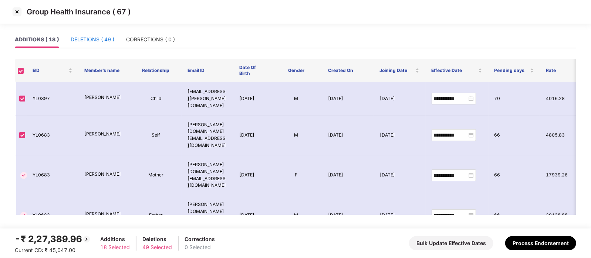
click at [87, 42] on div "DELETIONS ( 49 )" at bounding box center [93, 39] width 44 height 8
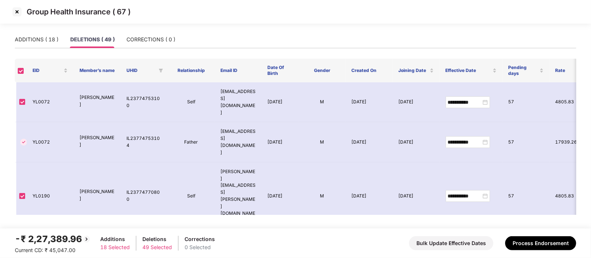
click at [16, 13] on img at bounding box center [17, 12] width 12 height 12
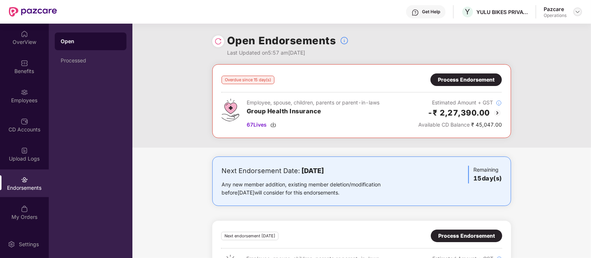
click at [580, 13] on img at bounding box center [578, 12] width 6 height 6
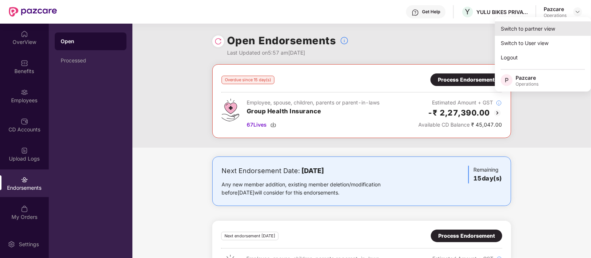
click at [553, 28] on div "Switch to partner view" at bounding box center [543, 28] width 96 height 14
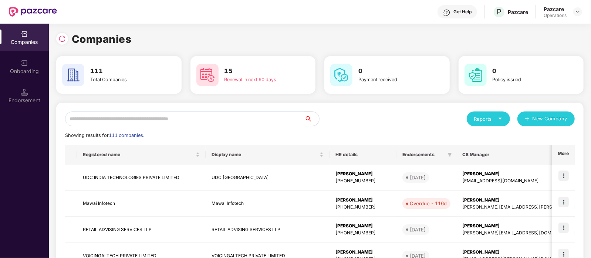
click at [248, 117] on input "text" at bounding box center [184, 119] width 239 height 15
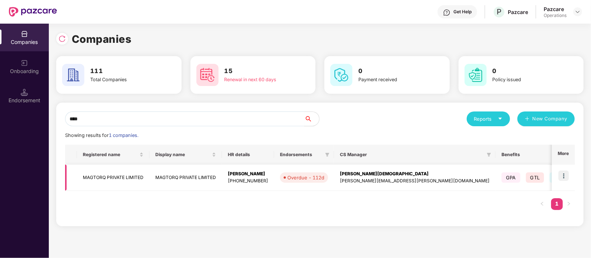
type input "****"
click at [560, 175] on img at bounding box center [563, 176] width 10 height 10
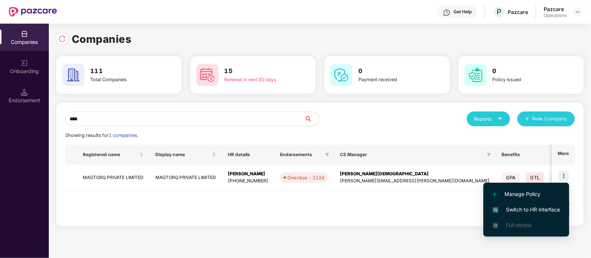
click at [526, 214] on li "Switch to HR interface" at bounding box center [526, 210] width 86 height 16
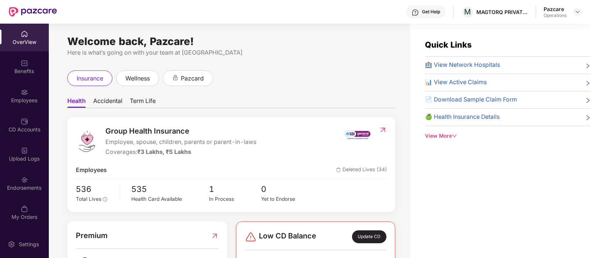
click at [9, 190] on div "Endorsements" at bounding box center [24, 187] width 49 height 7
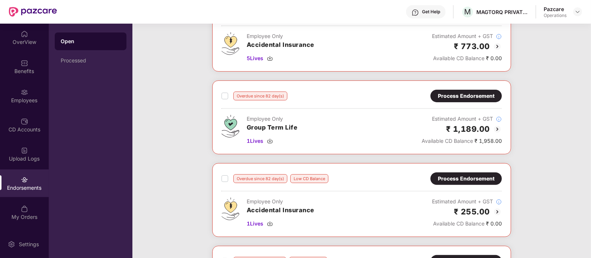
scroll to position [66, 0]
click at [481, 93] on div "Process Endorsement" at bounding box center [466, 96] width 57 height 8
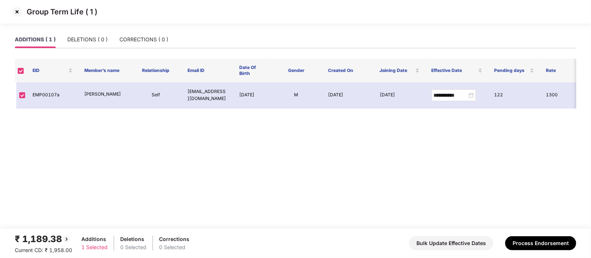
click at [16, 12] on img at bounding box center [17, 12] width 12 height 12
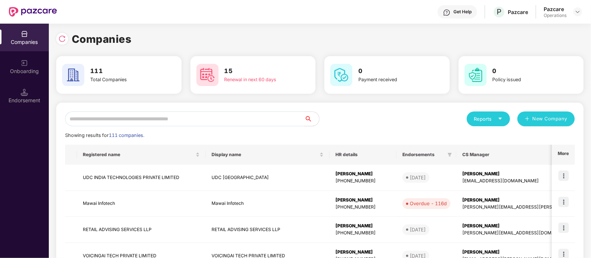
click at [148, 122] on input "text" at bounding box center [184, 119] width 239 height 15
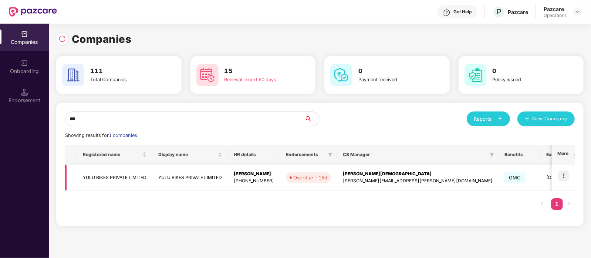
type input "***"
click at [561, 172] on img at bounding box center [563, 176] width 10 height 10
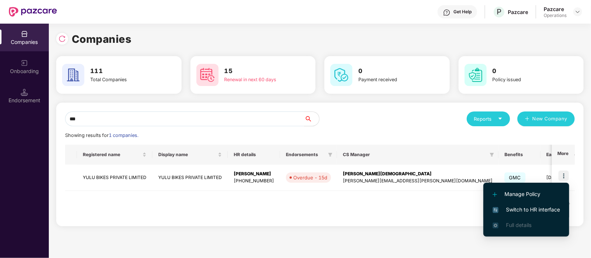
click at [539, 205] on li "Switch to HR interface" at bounding box center [526, 210] width 86 height 16
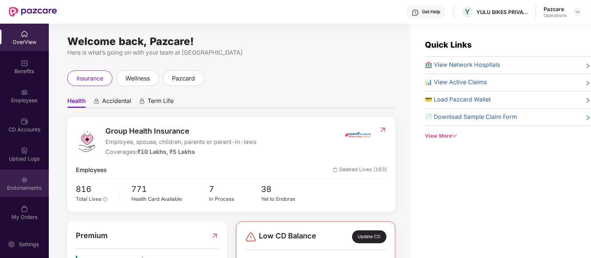
click at [16, 179] on div "Endorsements" at bounding box center [24, 184] width 49 height 28
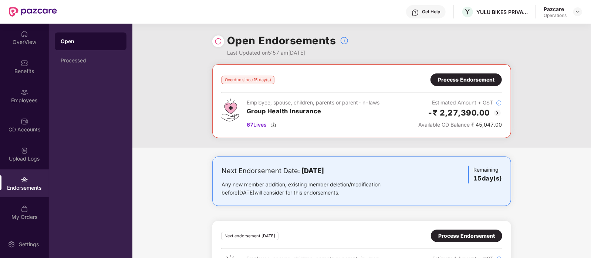
click at [441, 78] on div "Process Endorsement" at bounding box center [466, 80] width 57 height 8
